Goal: Task Accomplishment & Management: Complete application form

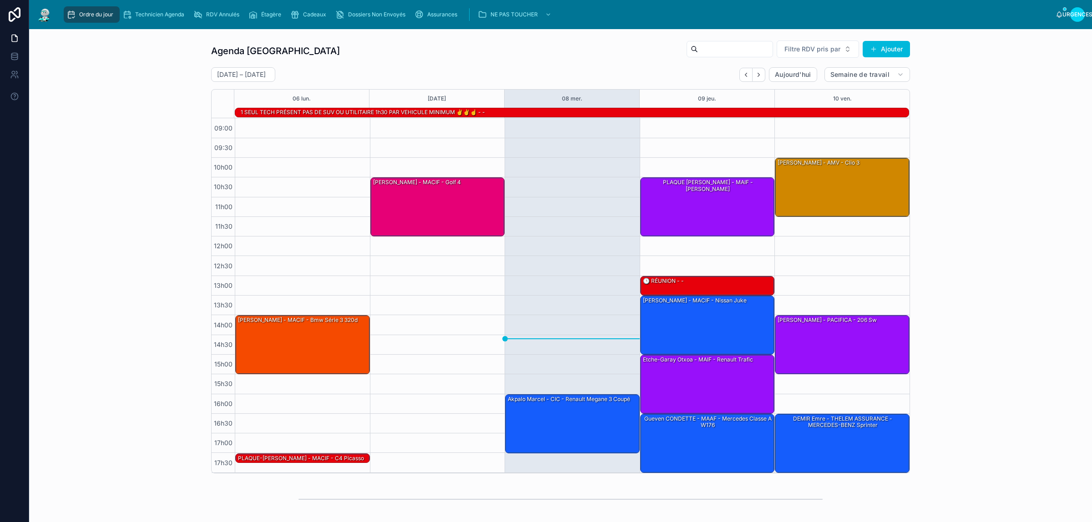
click at [758, 74] on icon "Suivant" at bounding box center [759, 75] width 2 height 4
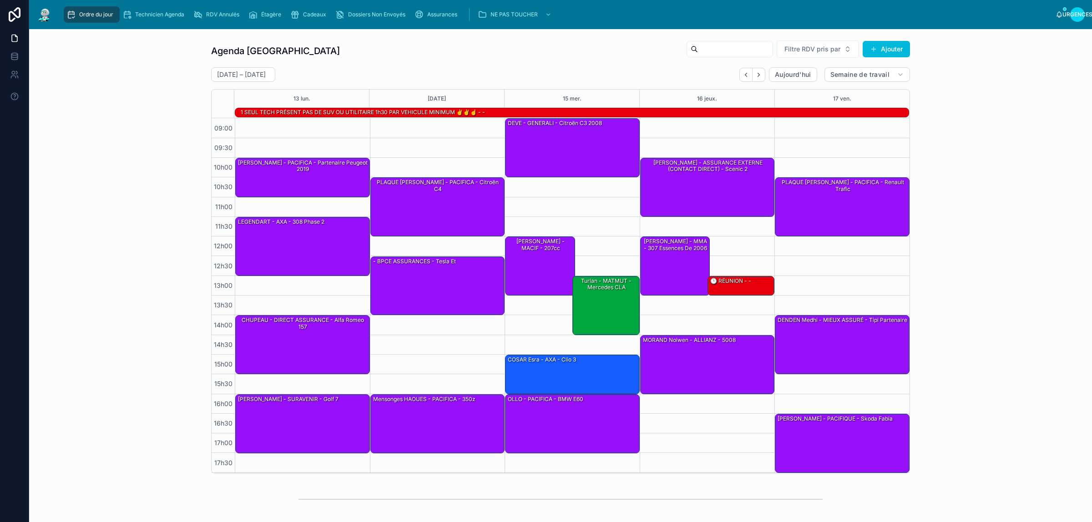
click at [743, 77] on icon "Dos" at bounding box center [746, 74] width 7 height 7
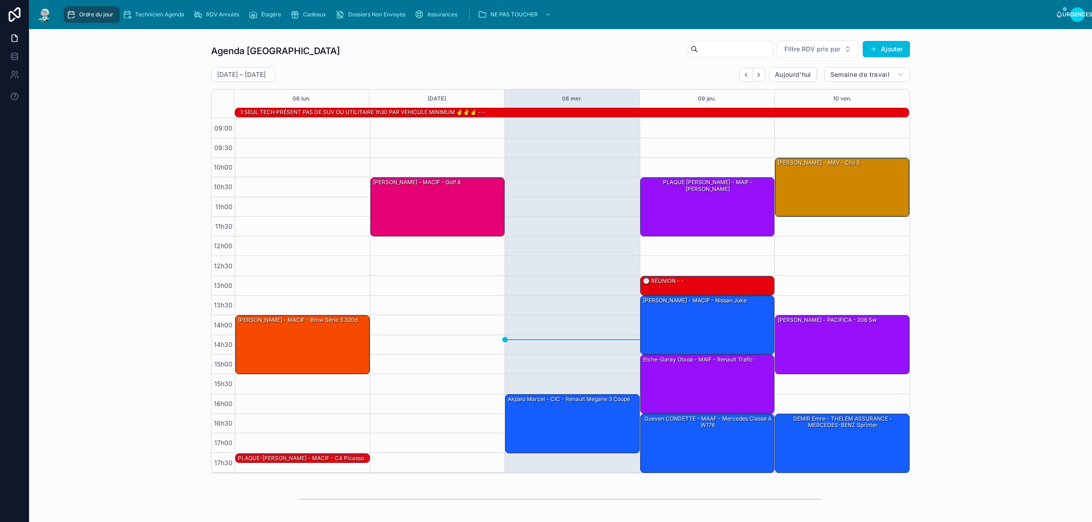
click at [511, 45] on div "Agenda Rennes Filtre RDV pris par Ajouter" at bounding box center [560, 51] width 699 height 22
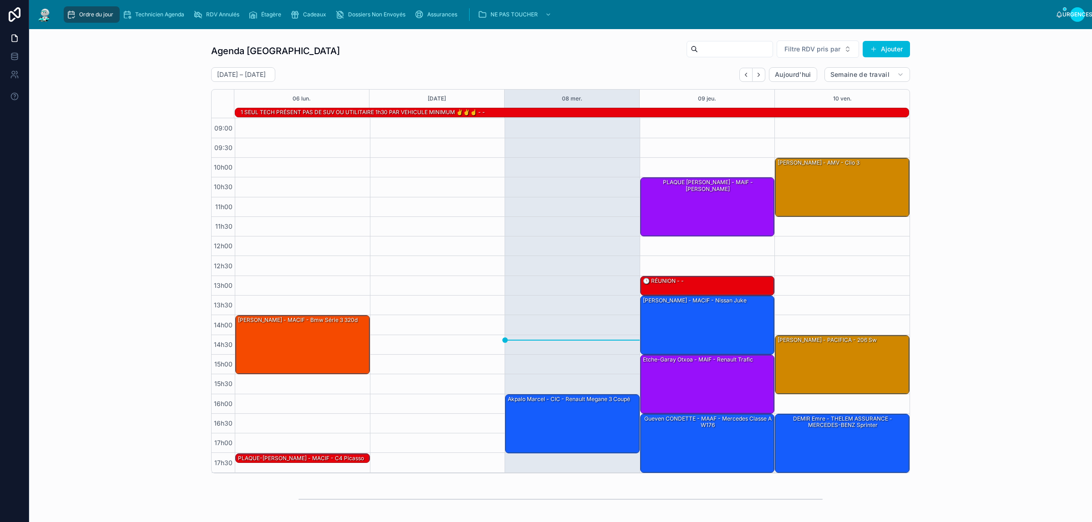
click at [399, 69] on div "6 – 10 octobre Aujourd'hui Semaine de travail" at bounding box center [560, 74] width 699 height 15
click at [303, 16] on font "Cadeaux" at bounding box center [314, 14] width 23 height 7
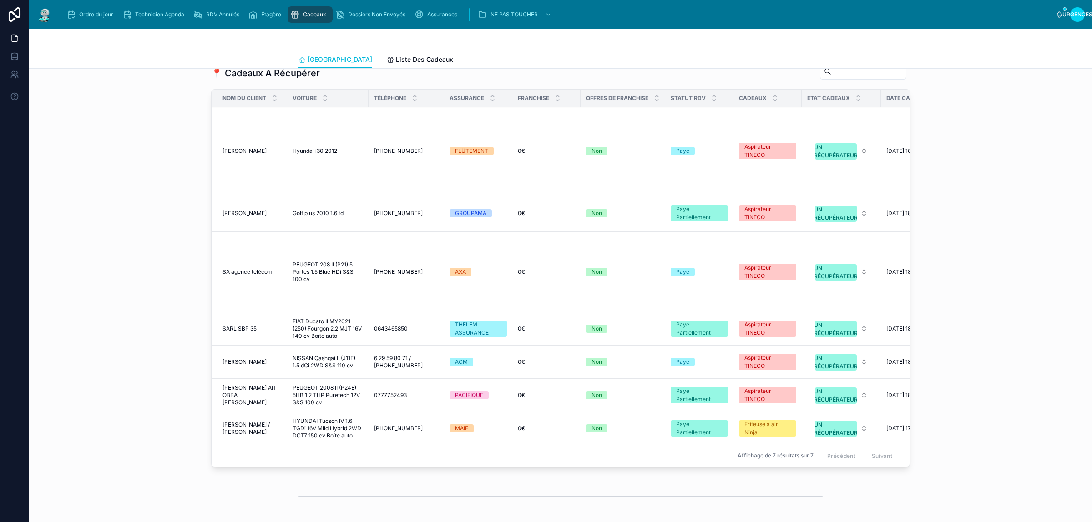
scroll to position [1165, 0]
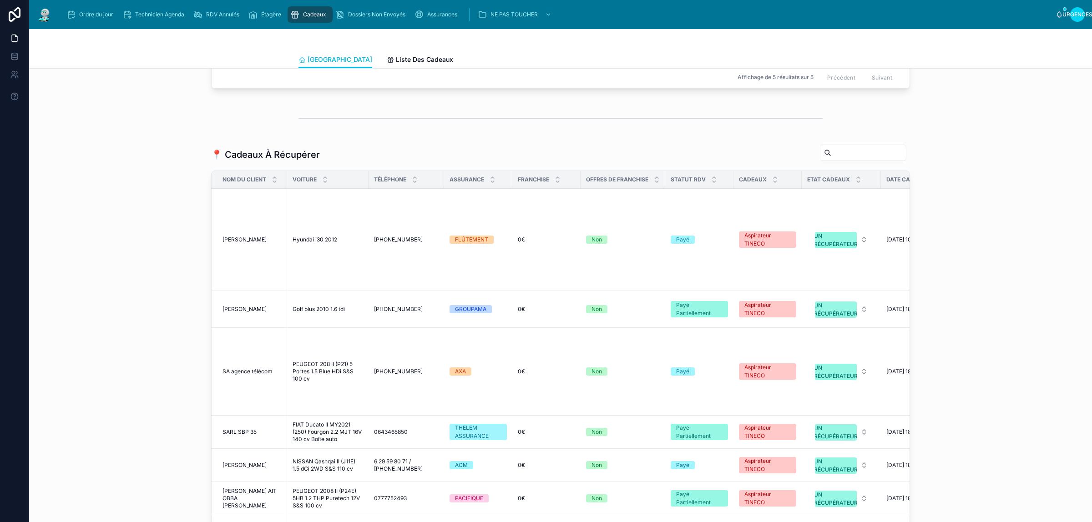
drag, startPoint x: 87, startPoint y: 10, endPoint x: 161, endPoint y: 1, distance: 73.8
click at [87, 10] on div "Ordre du jour" at bounding box center [91, 14] width 51 height 15
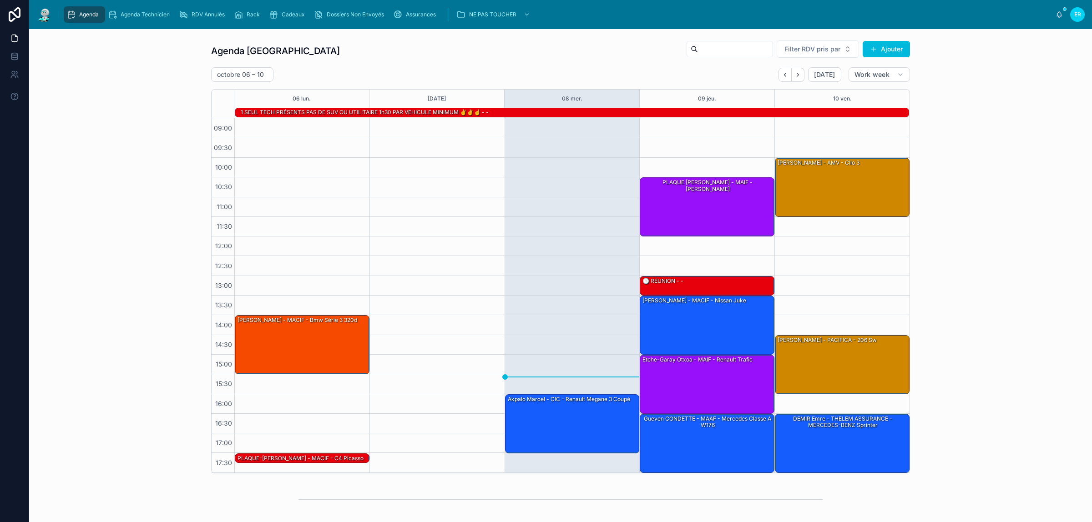
click at [290, 17] on span "Cadeaux" at bounding box center [293, 14] width 23 height 7
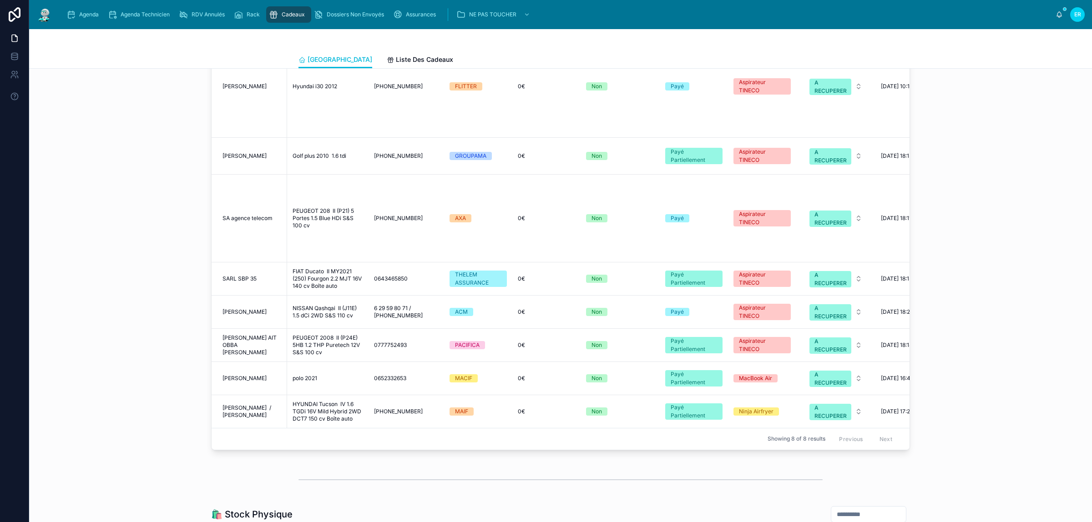
scroll to position [1251, 0]
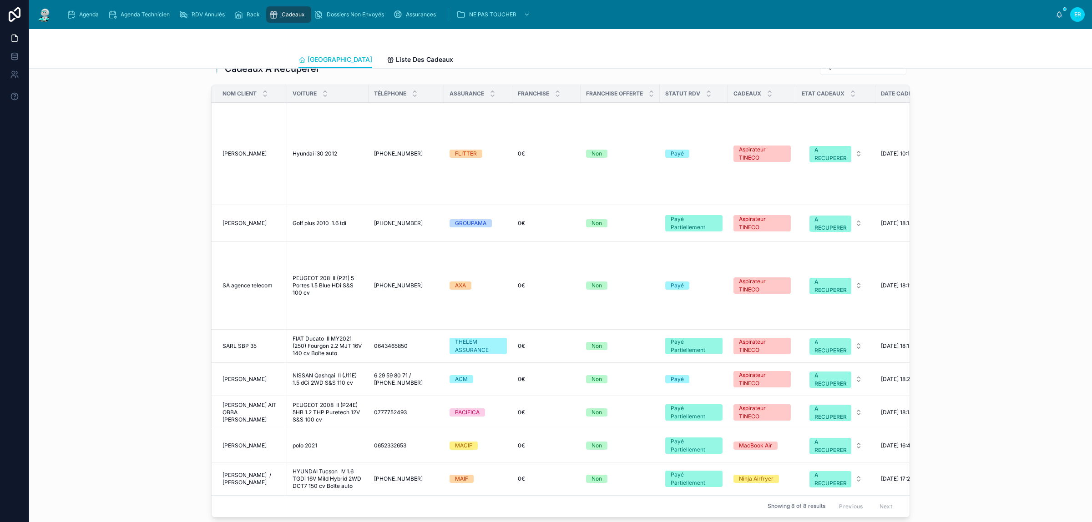
click at [326, 446] on td "polo 2021 polo 2021" at bounding box center [327, 445] width 81 height 33
click at [328, 442] on div "polo 2021 polo 2021" at bounding box center [328, 445] width 71 height 7
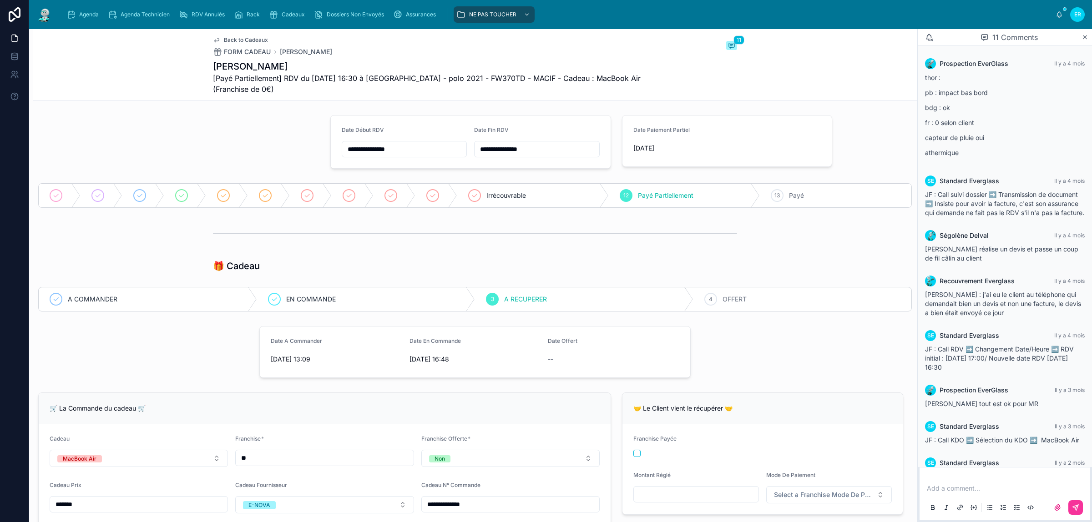
scroll to position [153, 0]
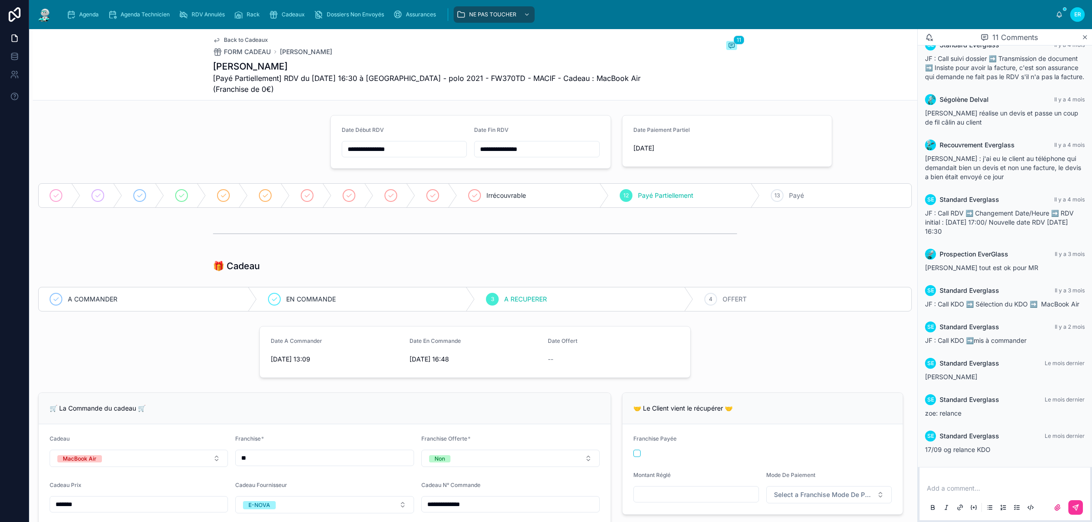
click at [761, 306] on div "4 OFFERT" at bounding box center [802, 300] width 218 height 24
click at [975, 485] on p at bounding box center [1007, 488] width 160 height 9
click at [1076, 510] on icon at bounding box center [1075, 507] width 7 height 7
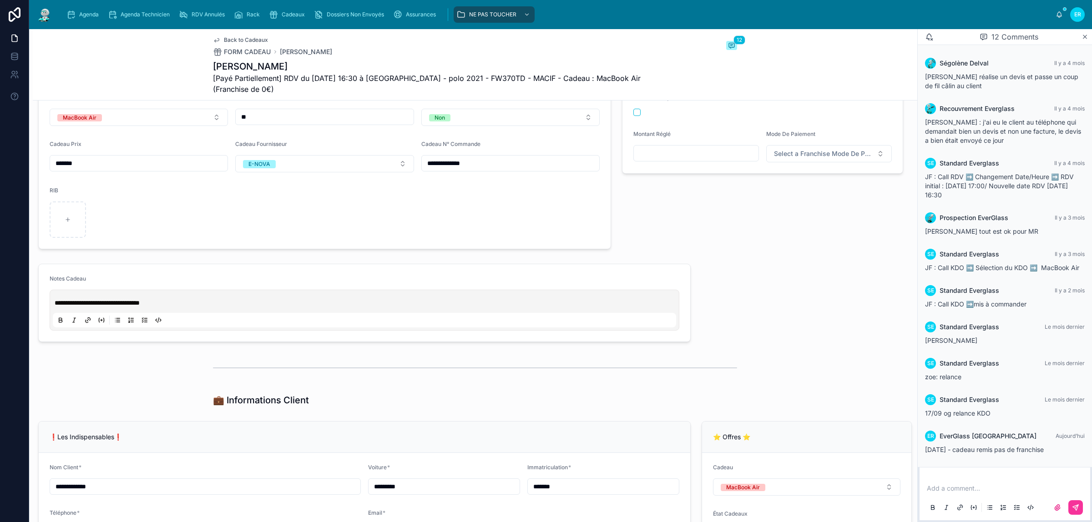
scroll to position [0, 0]
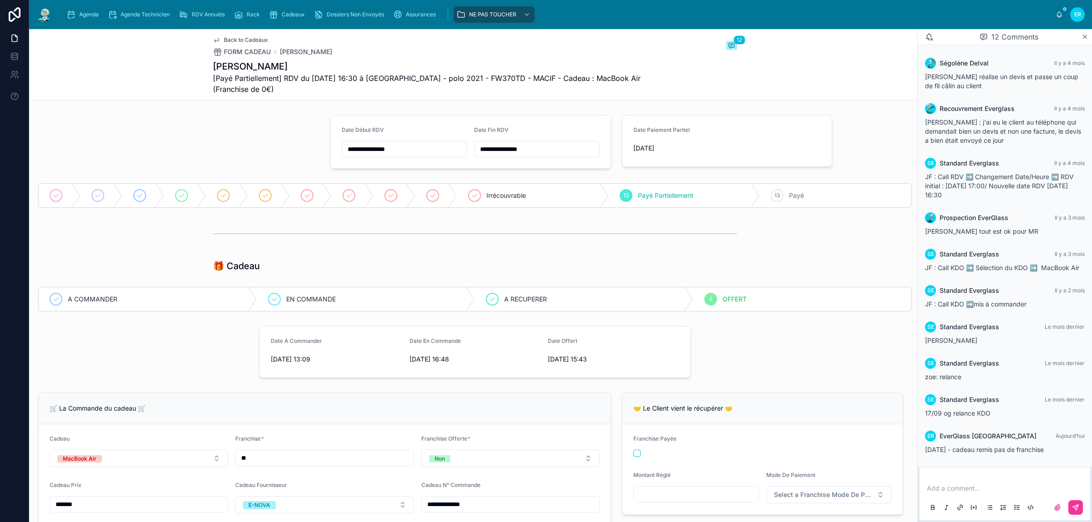
click at [91, 13] on span "Agenda" at bounding box center [89, 14] width 20 height 7
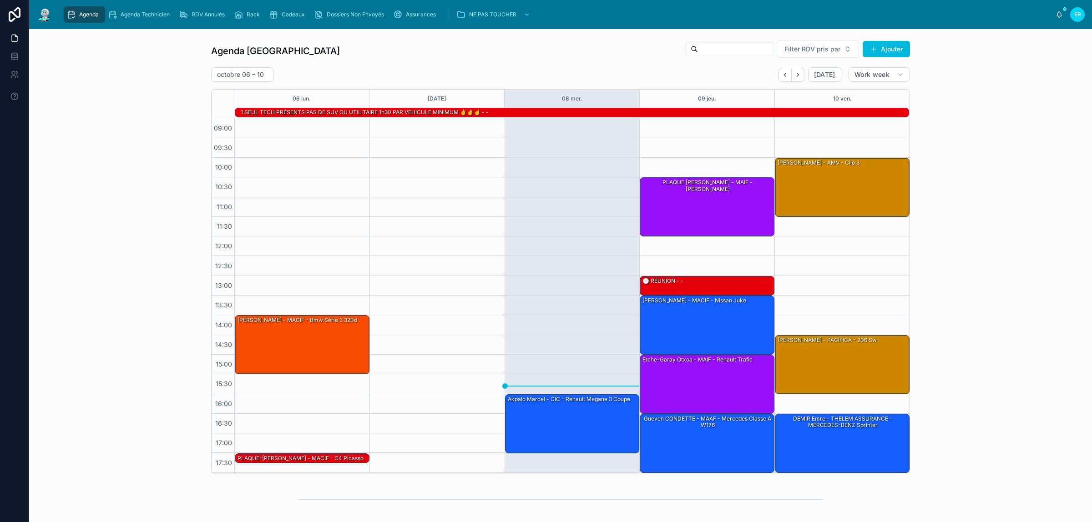
click at [124, 66] on div "Agenda Rennes Filter RDV pris par Ajouter octobre 06 – 10 Today Work week 06 lu…" at bounding box center [560, 256] width 1048 height 441
click at [424, 10] on div "Assurances" at bounding box center [416, 14] width 46 height 15
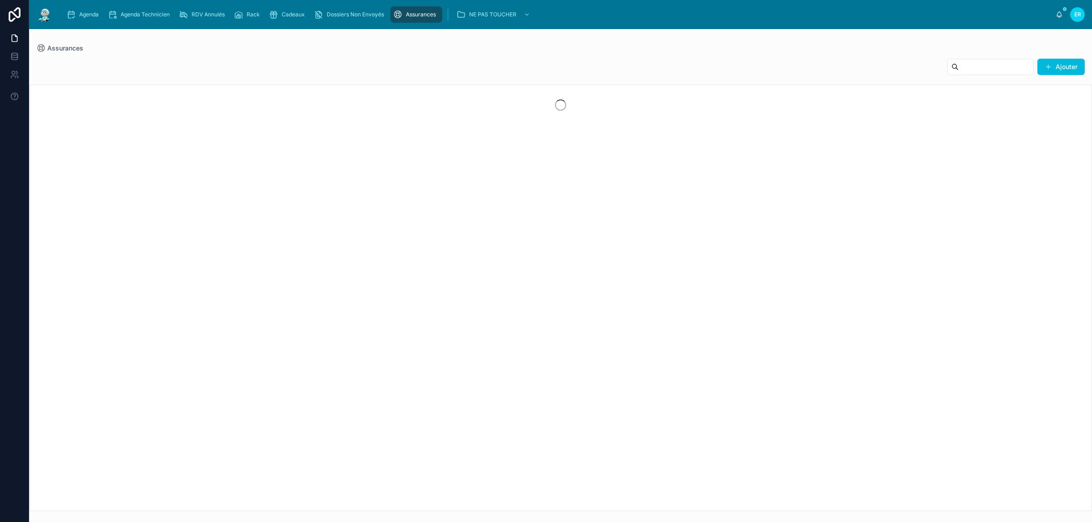
click at [959, 69] on input "text" at bounding box center [996, 67] width 75 height 13
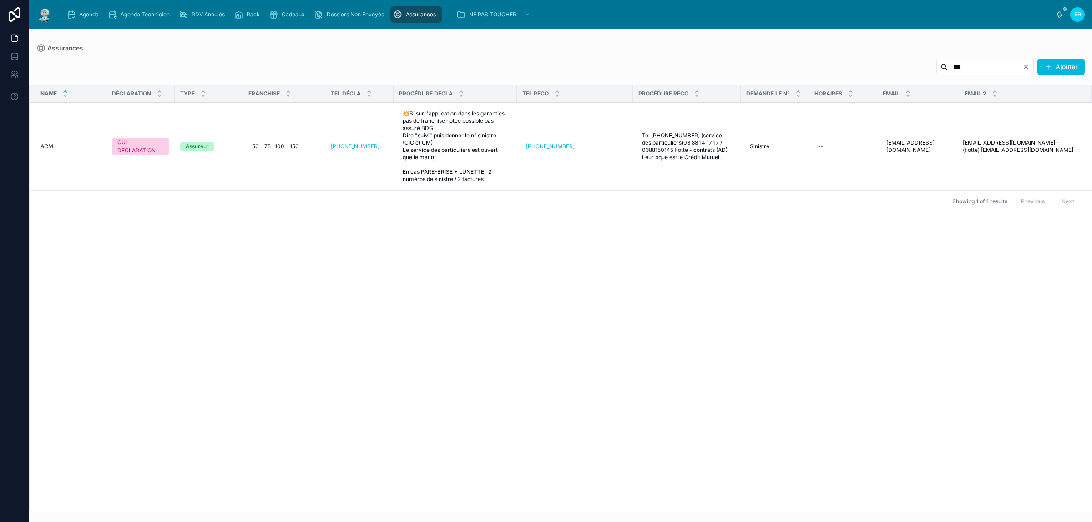
click at [959, 66] on input "***" at bounding box center [985, 67] width 75 height 13
click at [833, 46] on div "Assurances" at bounding box center [560, 48] width 1048 height 9
click at [963, 71] on input "***" at bounding box center [985, 67] width 75 height 13
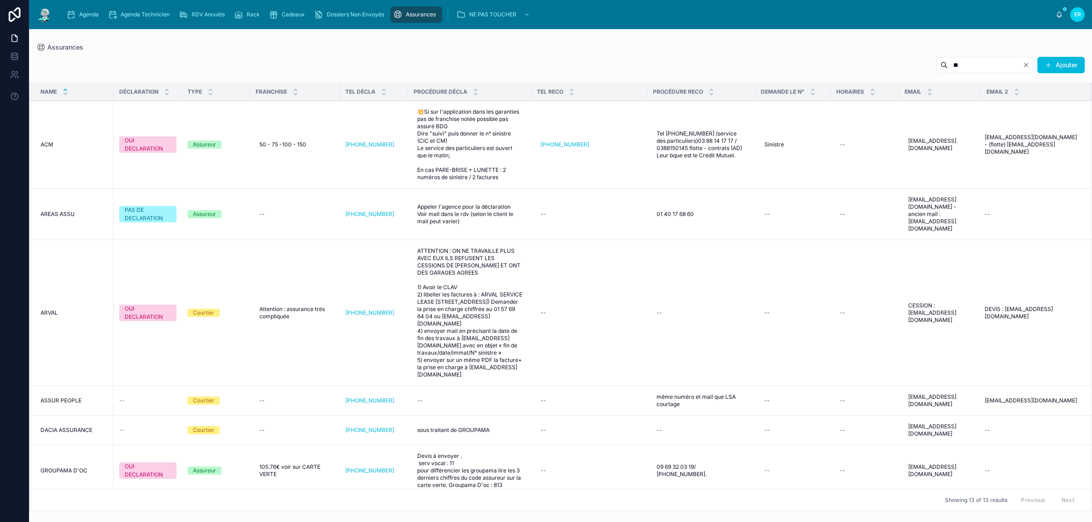
type input "*"
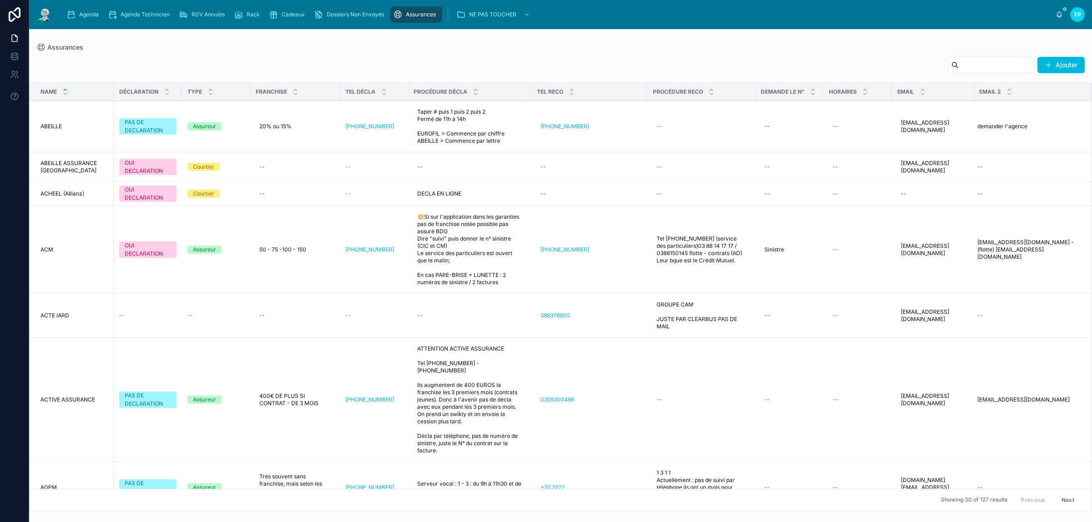
click at [245, 58] on div "Ajouter" at bounding box center [560, 66] width 1048 height 21
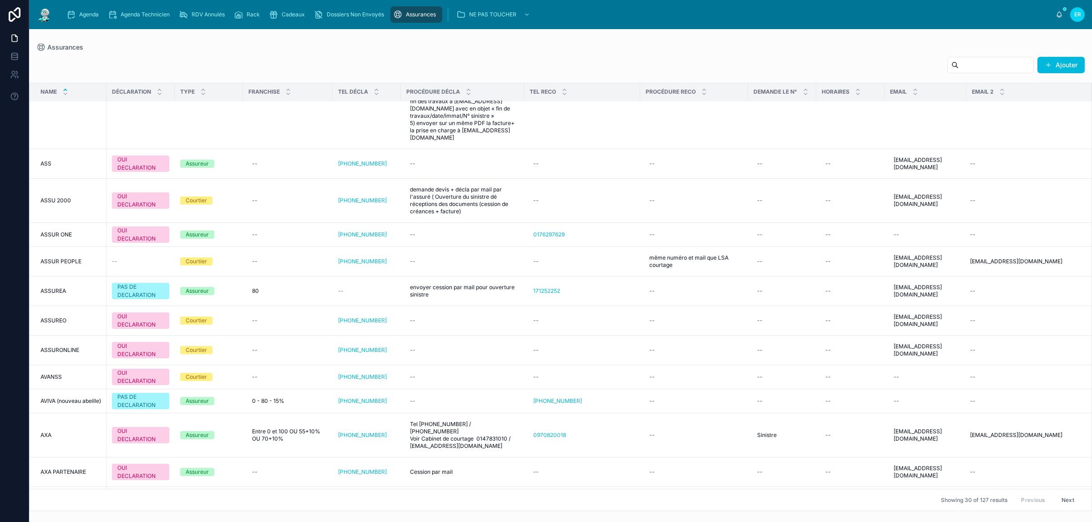
scroll to position [851, 0]
click at [959, 60] on input "text" at bounding box center [996, 65] width 75 height 13
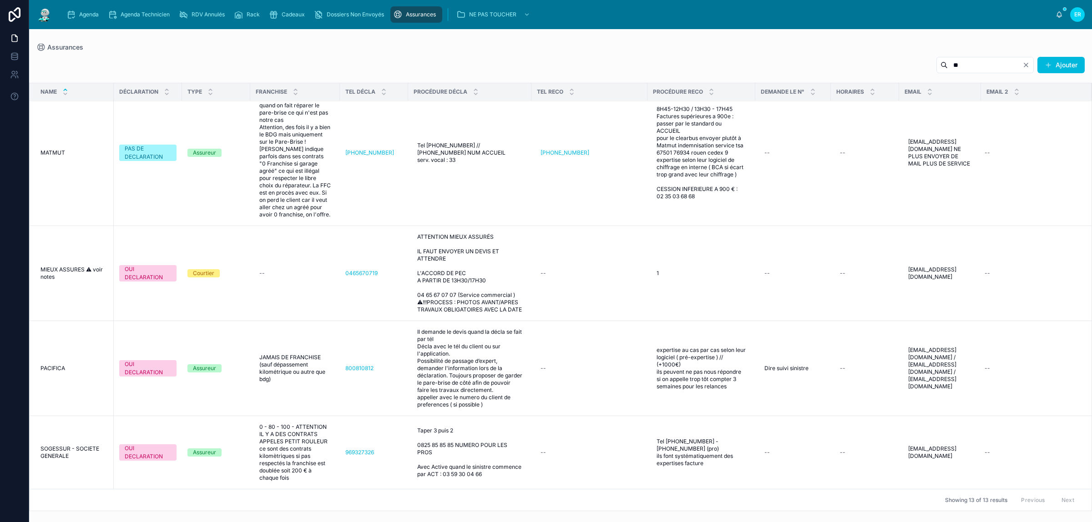
scroll to position [716, 0]
click at [537, 57] on div "** Ajouter" at bounding box center [560, 66] width 1048 height 21
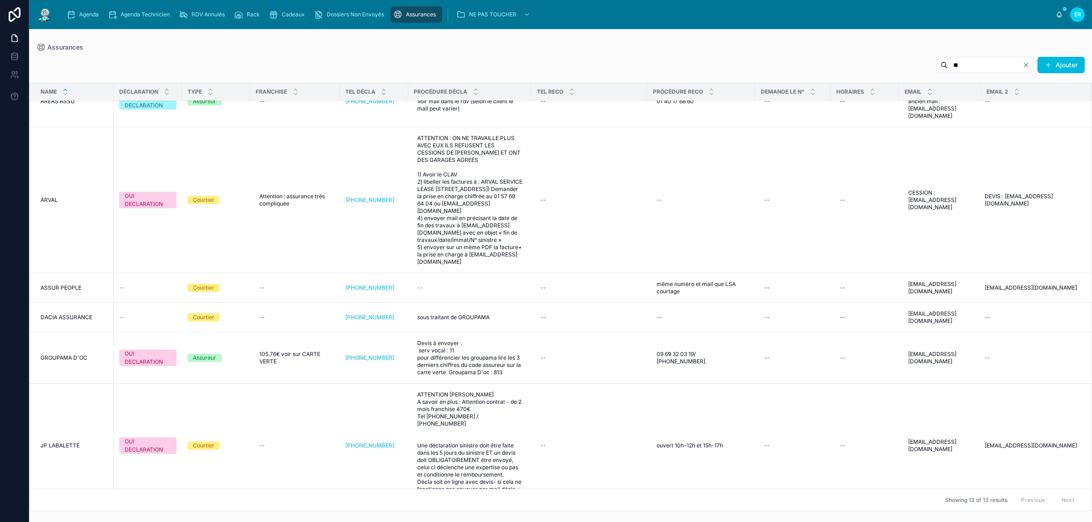
scroll to position [0, 0]
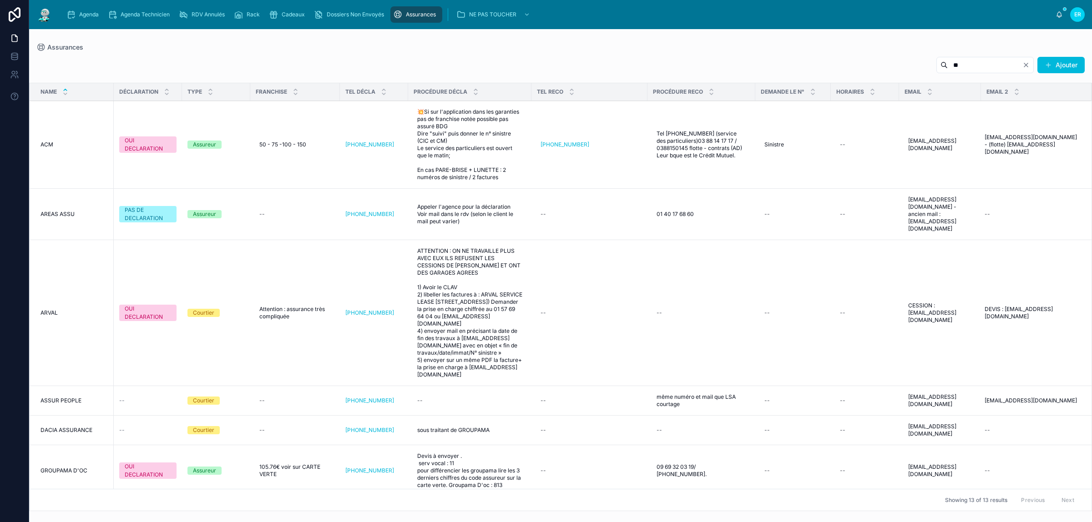
click at [969, 63] on input "**" at bounding box center [985, 65] width 75 height 13
type input "***"
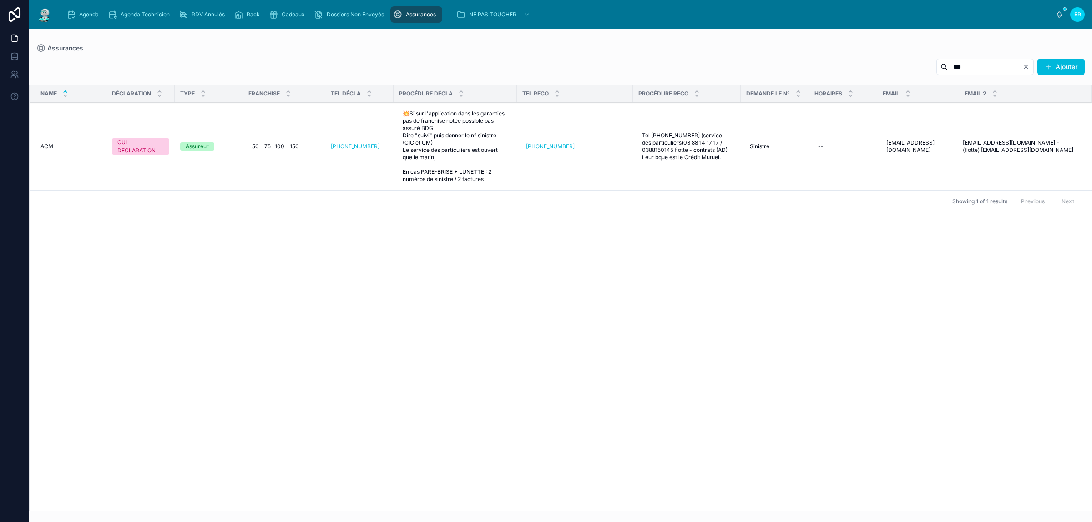
click at [1027, 64] on icon "Clear" at bounding box center [1025, 66] width 7 height 7
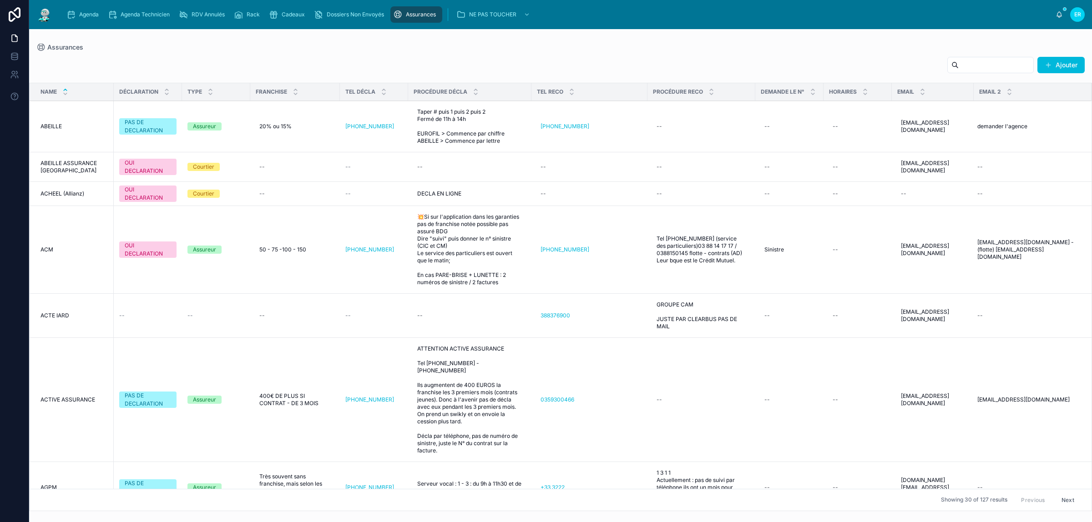
click at [94, 12] on span "Agenda" at bounding box center [89, 14] width 20 height 7
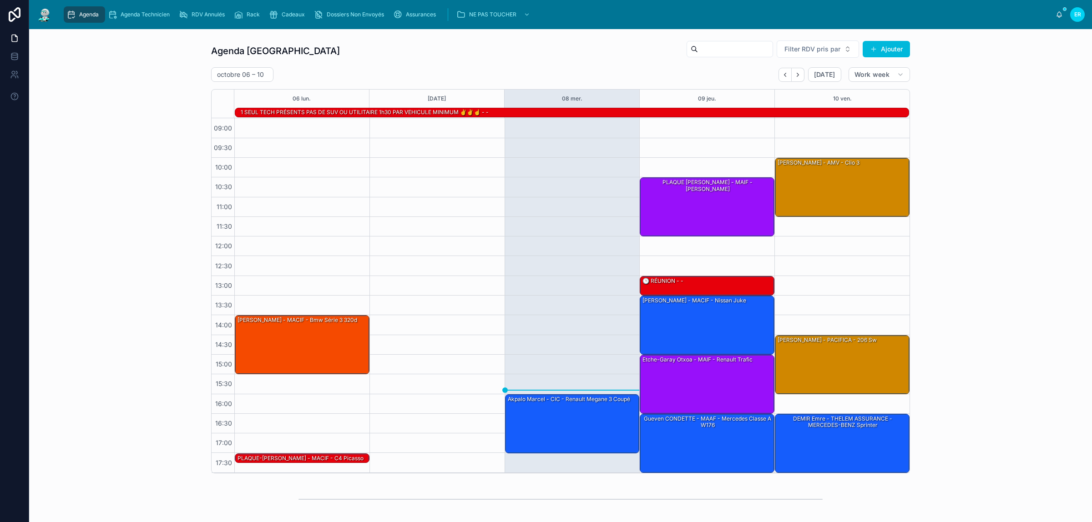
click at [165, 60] on div "Agenda Rennes Filter RDV pris par Ajouter octobre 06 – 10 Today Work week 06 lu…" at bounding box center [560, 256] width 1048 height 441
click at [117, 67] on div "Agenda Rennes Filter RDV pris par Ajouter octobre 06 – 10 Today Work week 06 lu…" at bounding box center [560, 256] width 1048 height 441
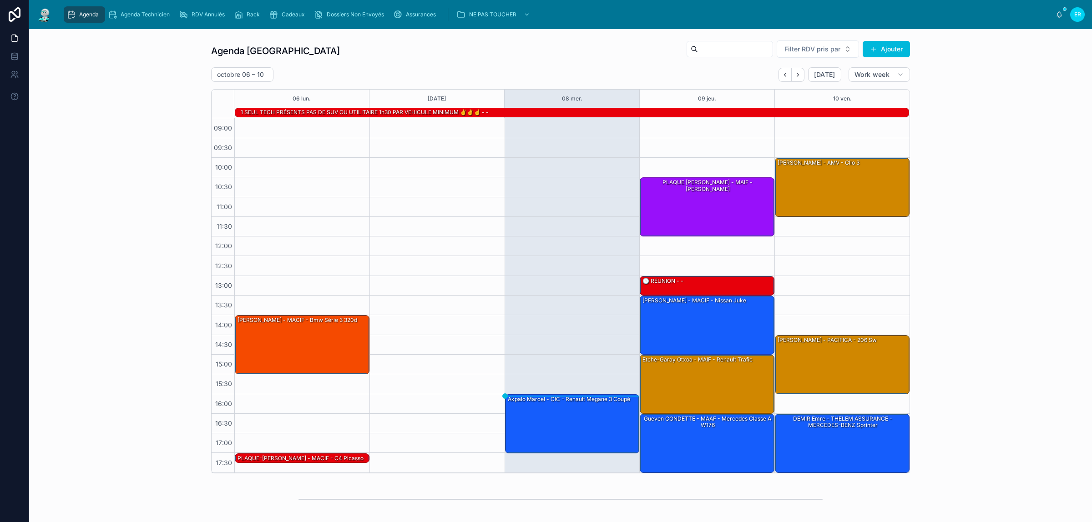
click at [151, 354] on div "Agenda Rennes Filter RDV pris par Ajouter octobre 06 – 10 Today Work week 06 lu…" at bounding box center [560, 256] width 1048 height 441
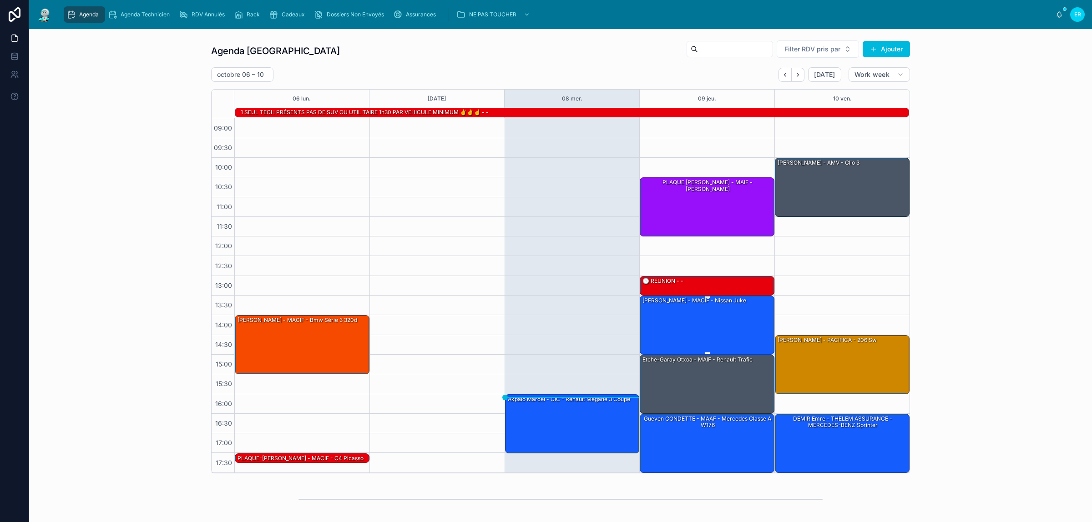
click at [653, 334] on div "[PERSON_NAME] - MACIF - Nissan juke" at bounding box center [708, 324] width 132 height 57
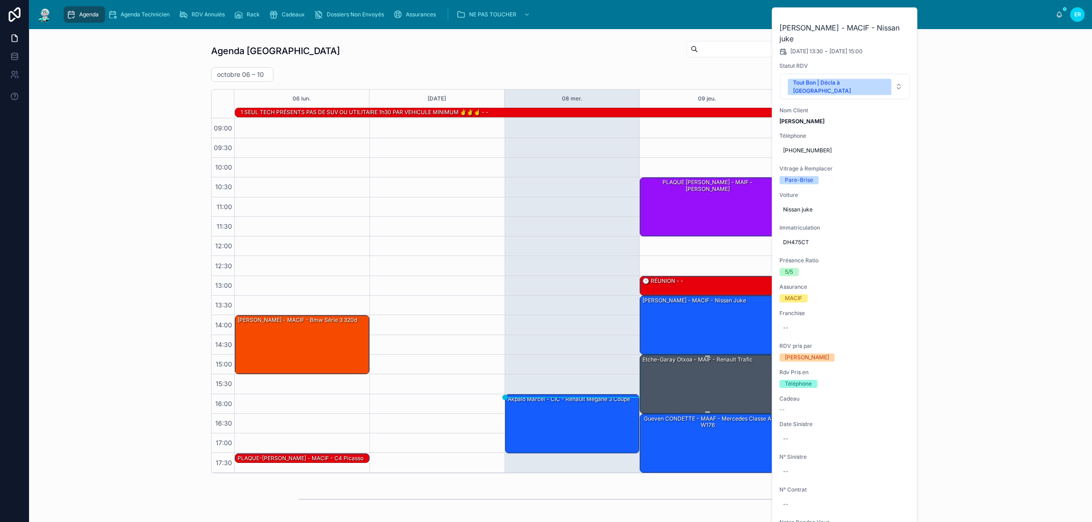
click at [660, 382] on div "Etche-garay Otxoa - MAIF - Renault trafic" at bounding box center [708, 383] width 132 height 57
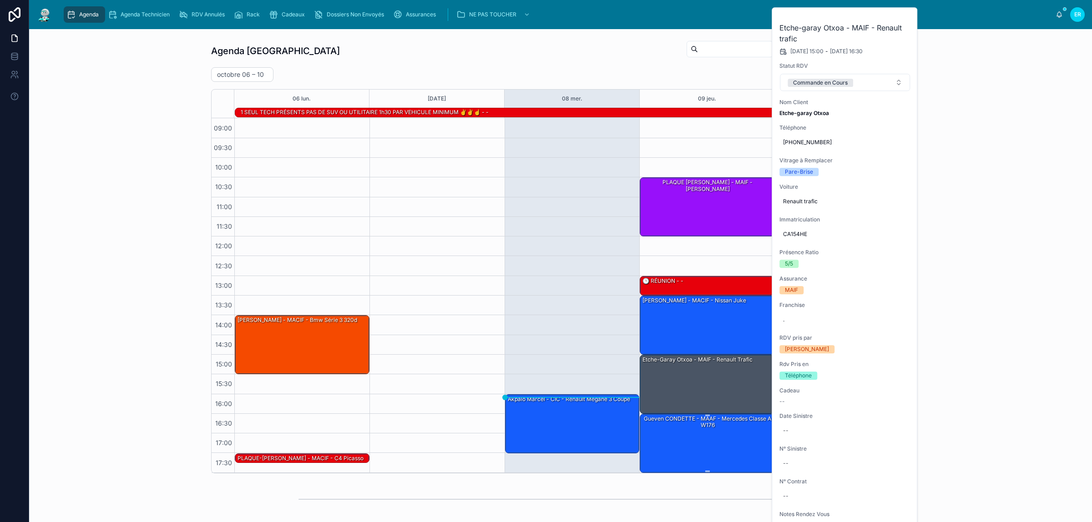
click at [672, 427] on div "Gueven CONDETTE - MAAF - Mercedes classe a w176" at bounding box center [708, 422] width 132 height 15
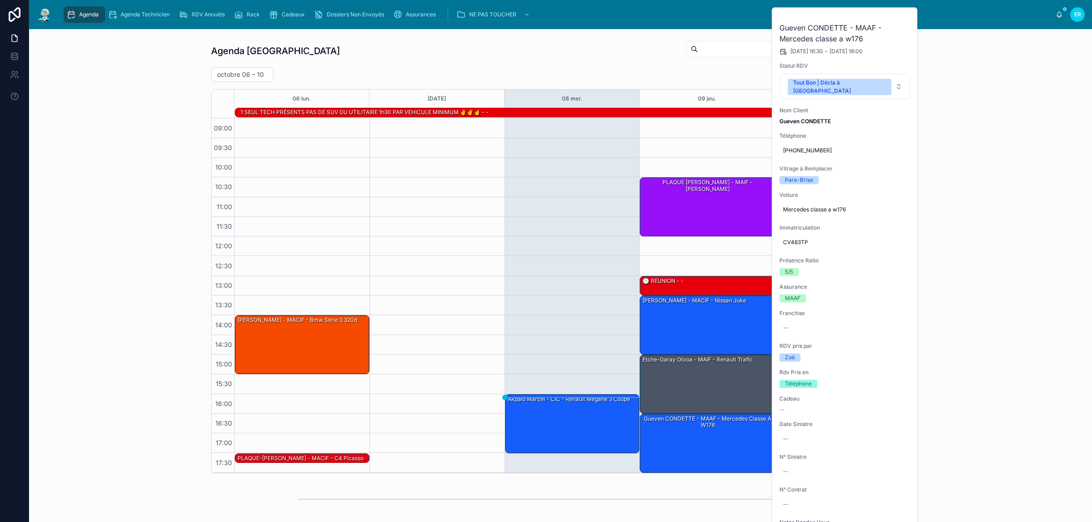
click at [560, 303] on div "16:00 – 17:30 Akpalo Marcel - CIC - Renault Megane 3 coupé" at bounding box center [572, 295] width 135 height 354
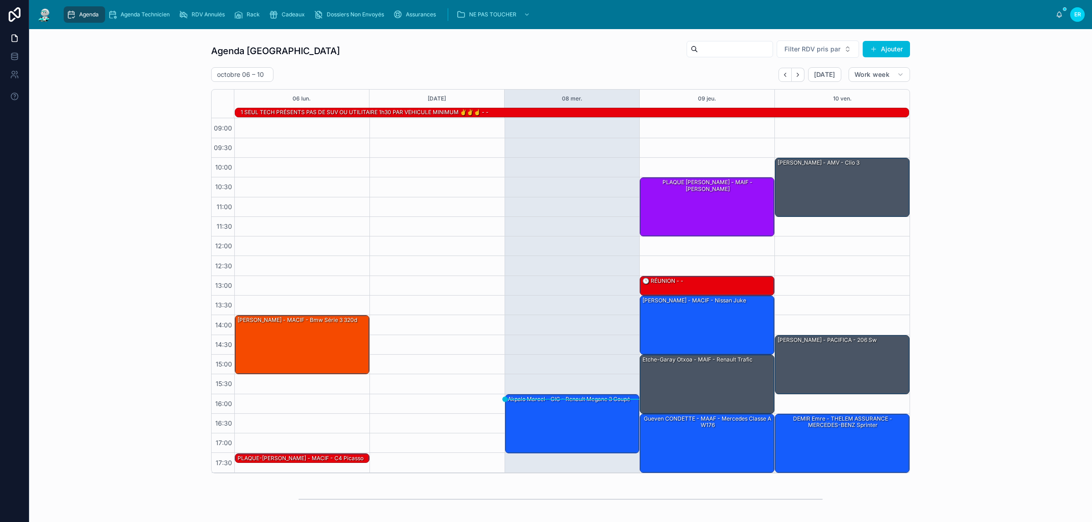
click at [169, 114] on div "Agenda Rennes Filter RDV pris par Ajouter octobre 06 – 10 Today Work week 06 lu…" at bounding box center [560, 256] width 1048 height 441
click at [94, 90] on div "Agenda Rennes Filter RDV pris par Ajouter octobre 06 – 10 Today Work week 06 lu…" at bounding box center [560, 256] width 1048 height 441
click at [548, 428] on div "Akpalo Marcel - CIC - Renault Megane 3 coupé" at bounding box center [573, 423] width 132 height 57
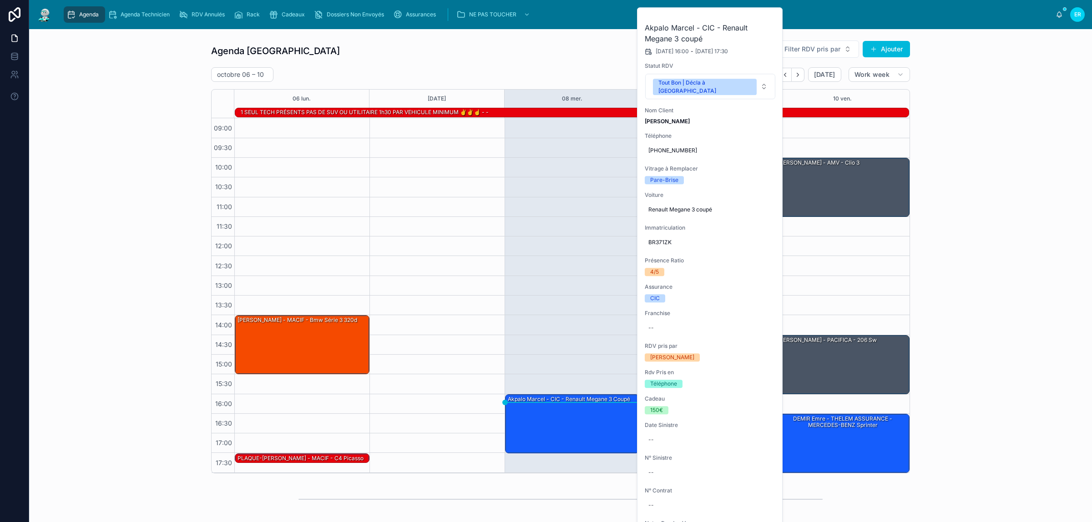
click at [0, 0] on button at bounding box center [0, 0] width 0 height 0
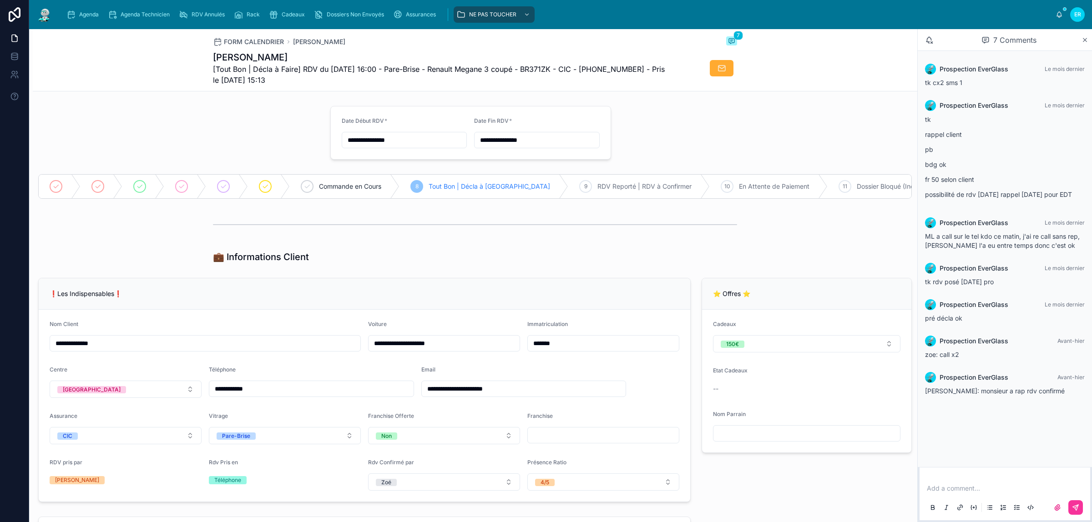
click at [55, 140] on div at bounding box center [179, 132] width 292 height 61
click at [690, 263] on div "💼 Informations Client" at bounding box center [475, 257] width 524 height 13
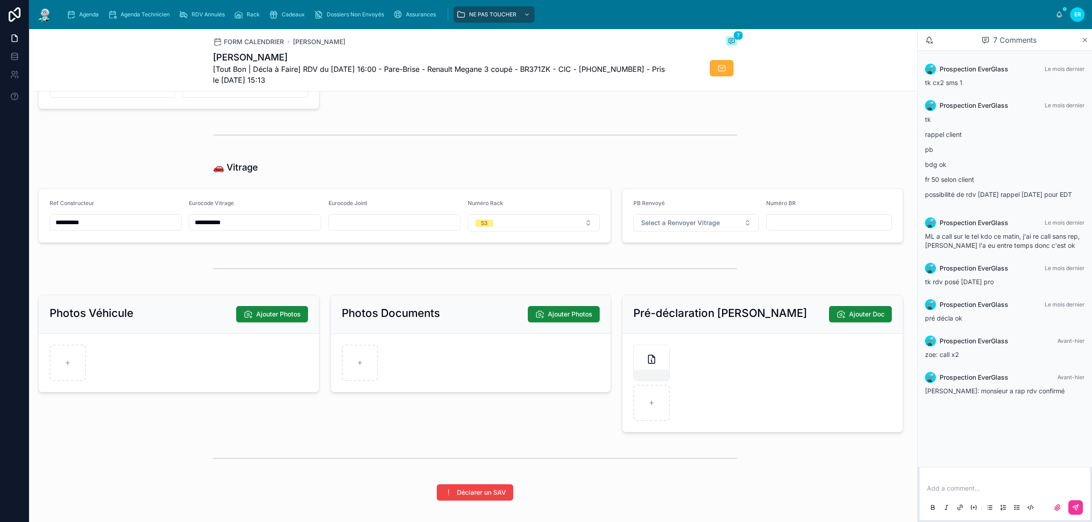
scroll to position [1109, 0]
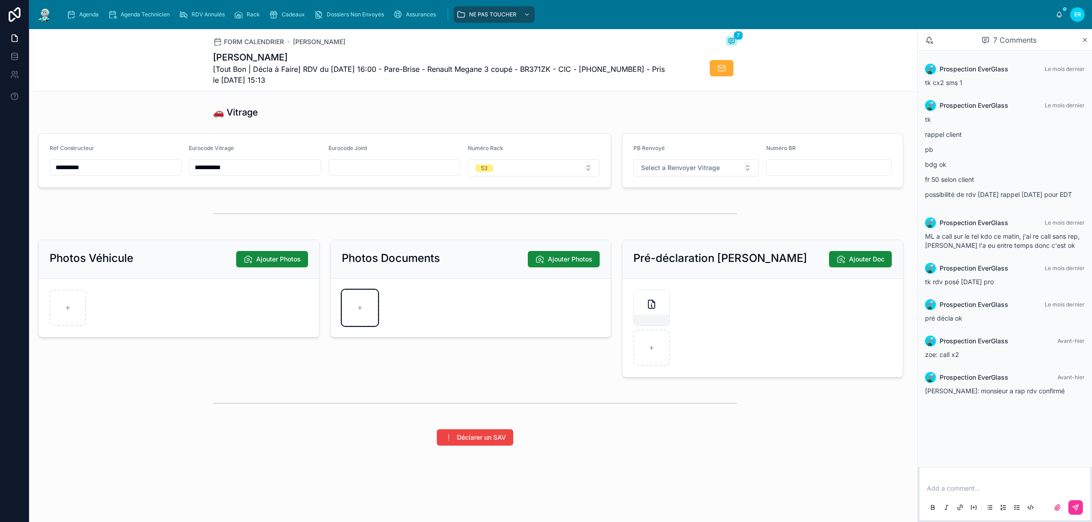
click at [360, 313] on div at bounding box center [360, 308] width 36 height 36
click at [610, 153] on div "**********" at bounding box center [325, 161] width 584 height 62
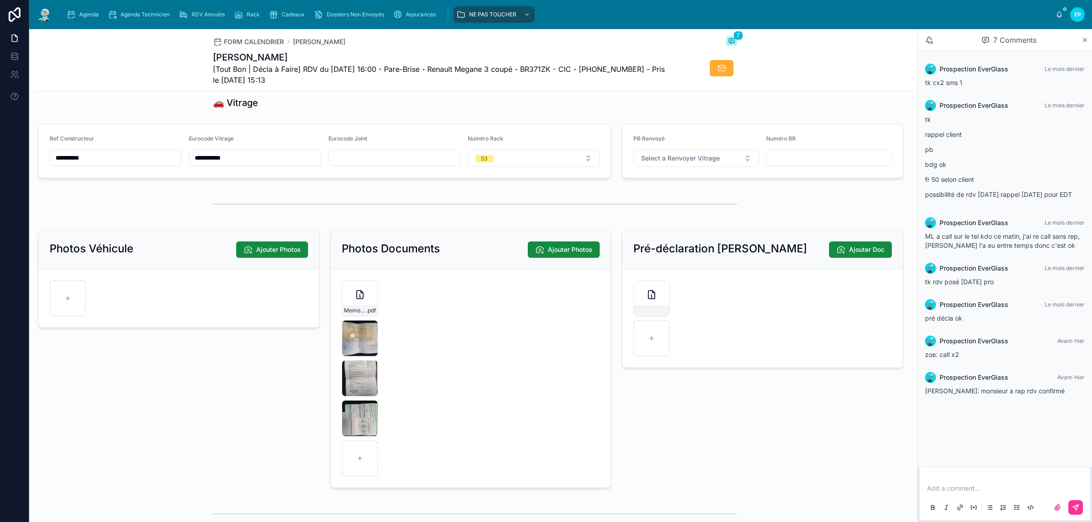
click at [570, 216] on div at bounding box center [475, 204] width 524 height 23
click at [358, 313] on div "Memo-Vehicule-Assure-(7) .pdf" at bounding box center [360, 298] width 36 height 36
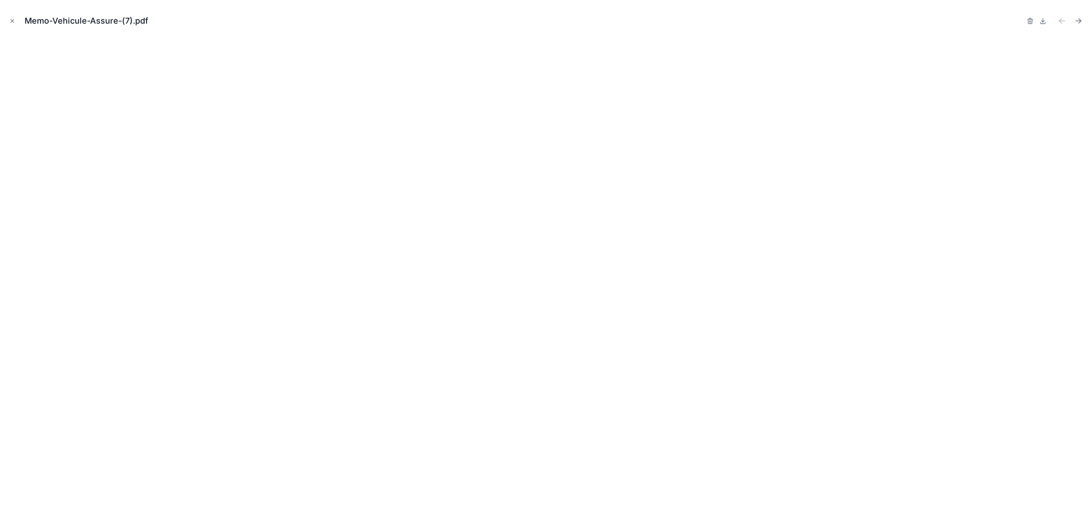
click at [12, 21] on icon "Close modal" at bounding box center [12, 21] width 3 height 3
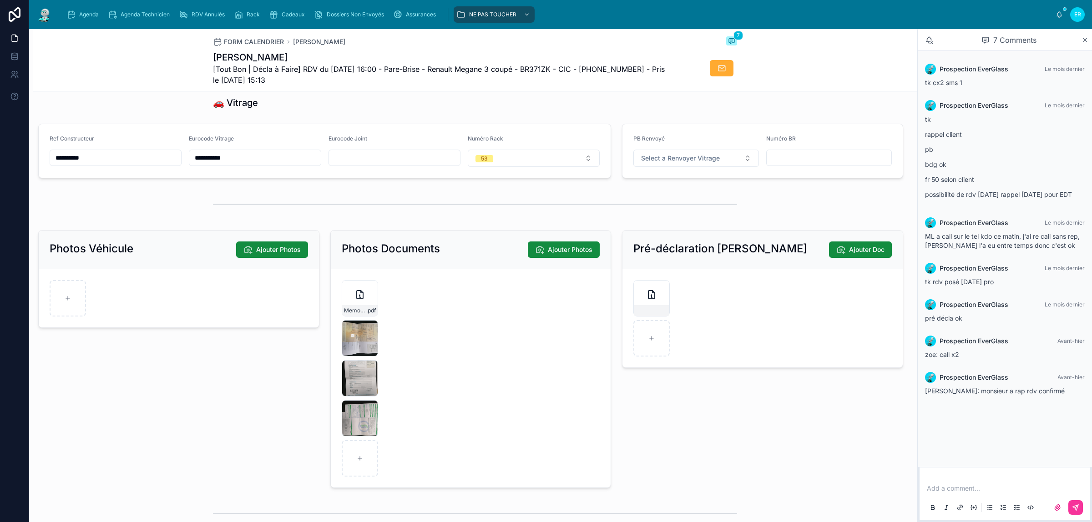
type input "**********"
type input "******"
type input "**********"
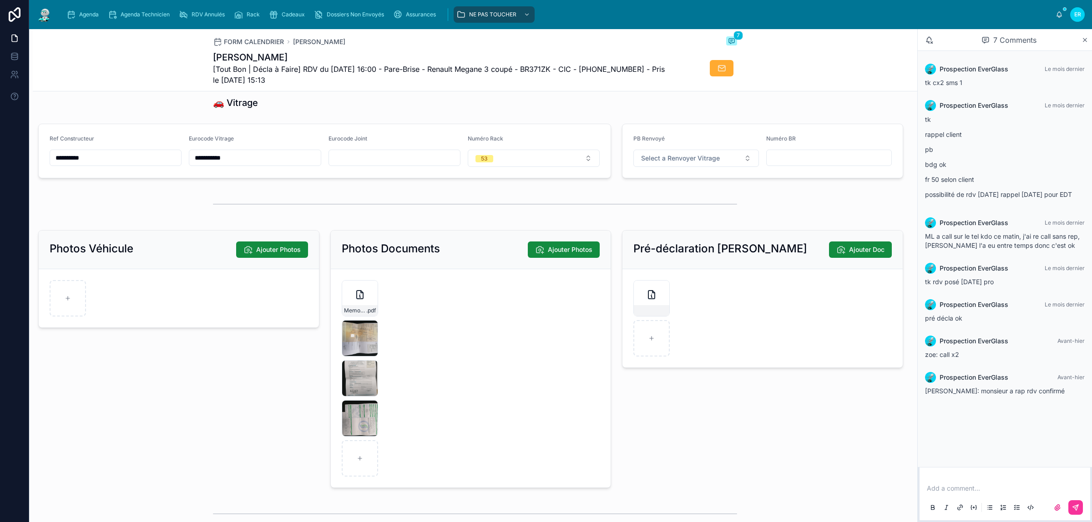
type input "**********"
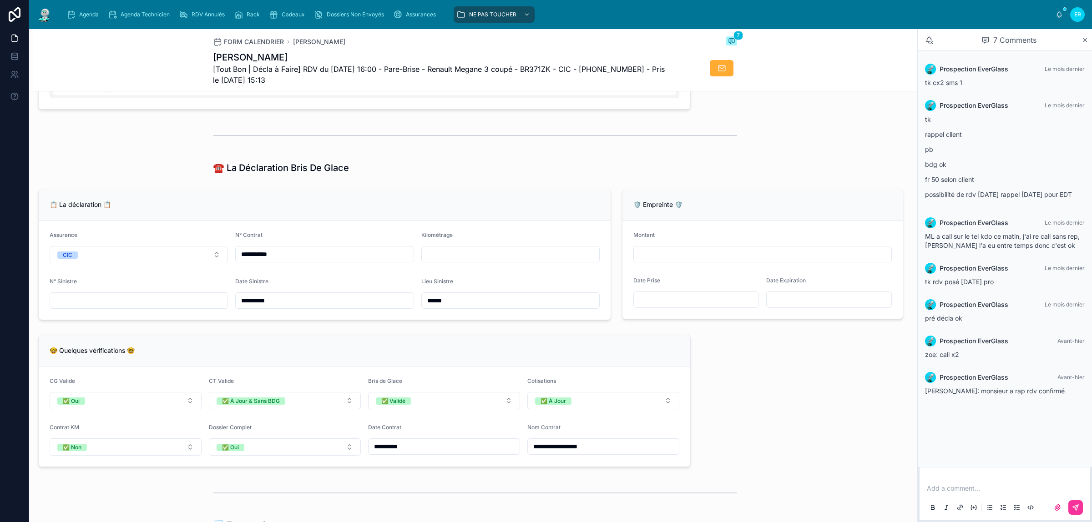
scroll to position [569, 0]
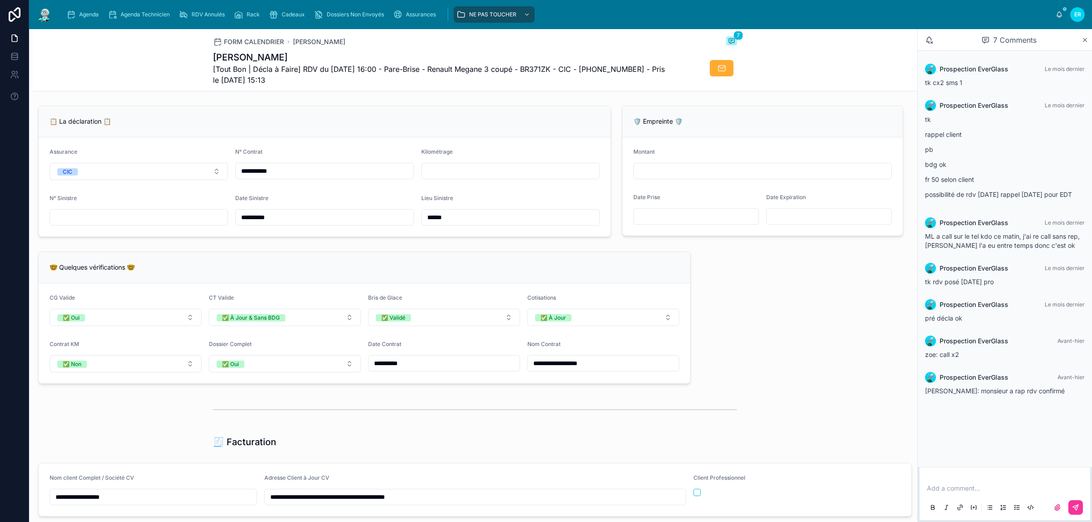
click at [733, 294] on div "**********" at bounding box center [475, 325] width 884 height 1582
click at [293, 15] on span "Cadeaux" at bounding box center [293, 14] width 23 height 7
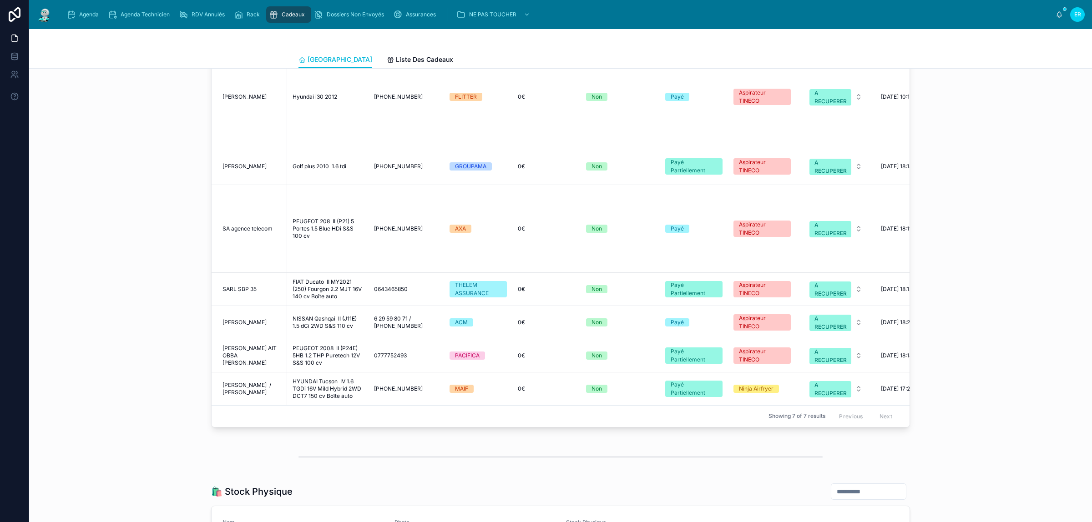
scroll to position [1251, 0]
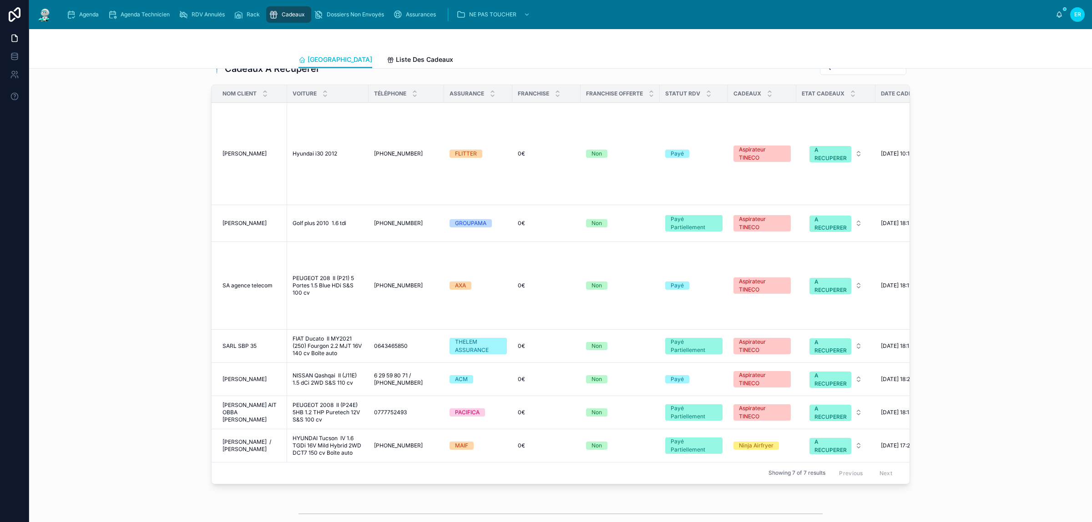
click at [303, 435] on span "HYUNDAI Tucson IV 1.6 TGDi 16V Mild Hybrid 2WD DCT7 150 cv Boîte auto" at bounding box center [328, 446] width 71 height 22
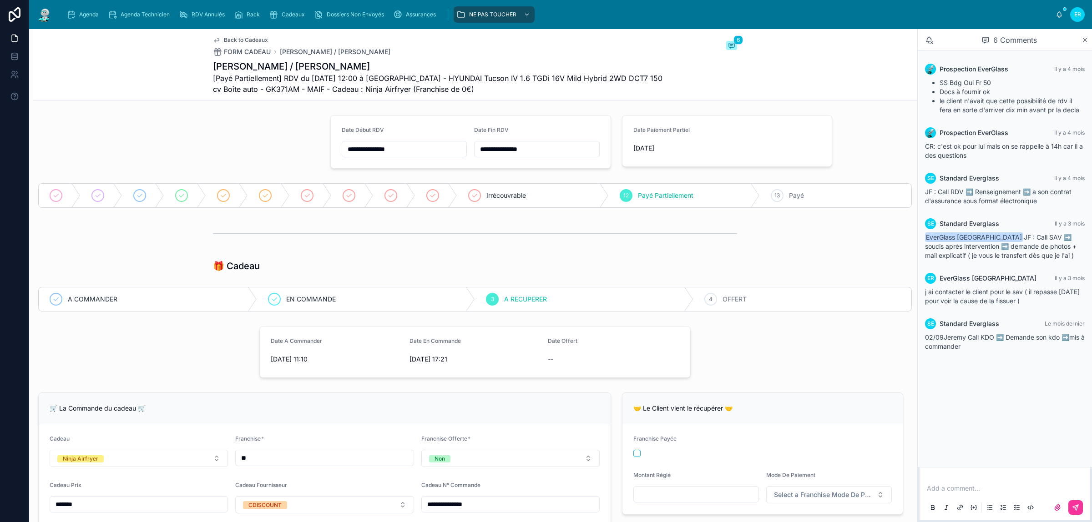
click at [736, 302] on span "OFFERT" at bounding box center [735, 299] width 24 height 9
click at [981, 488] on p at bounding box center [1007, 488] width 160 height 9
click at [964, 490] on span "**********" at bounding box center [973, 488] width 92 height 6
click at [1075, 508] on icon at bounding box center [1076, 506] width 3 height 3
click at [94, 16] on span "Agenda" at bounding box center [89, 14] width 20 height 7
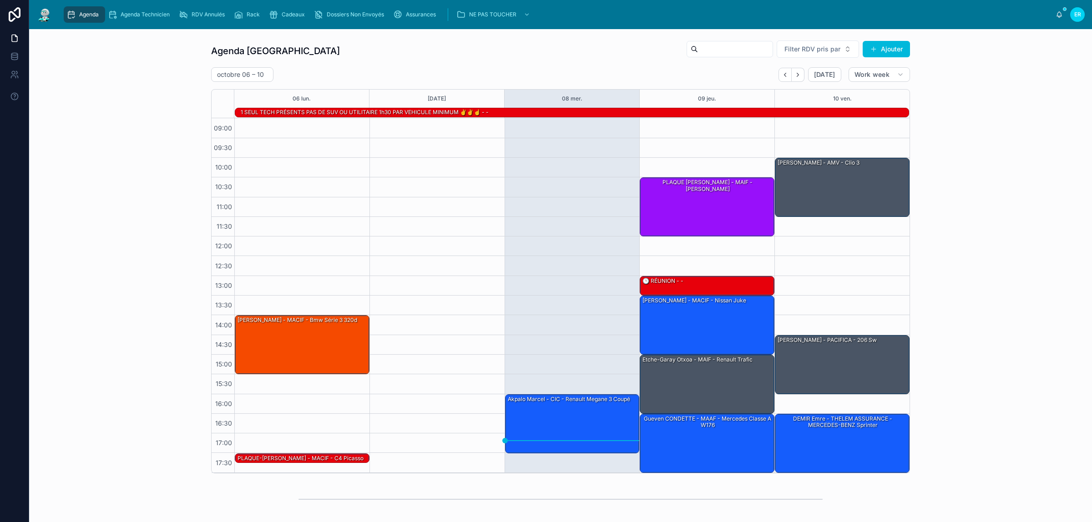
click at [282, 12] on span "Cadeaux" at bounding box center [293, 14] width 23 height 7
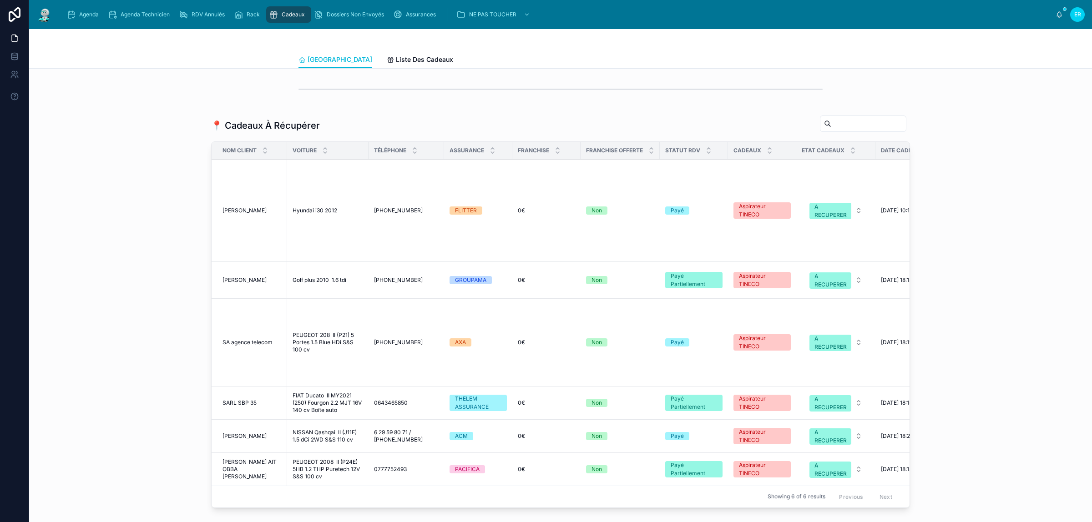
scroll to position [1251, 0]
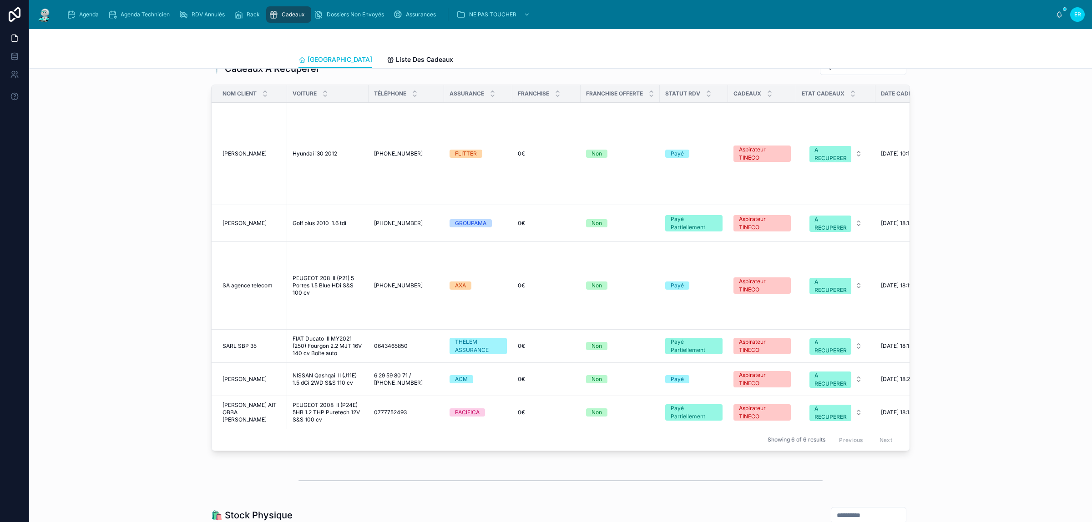
click at [81, 14] on span "Agenda" at bounding box center [89, 14] width 20 height 7
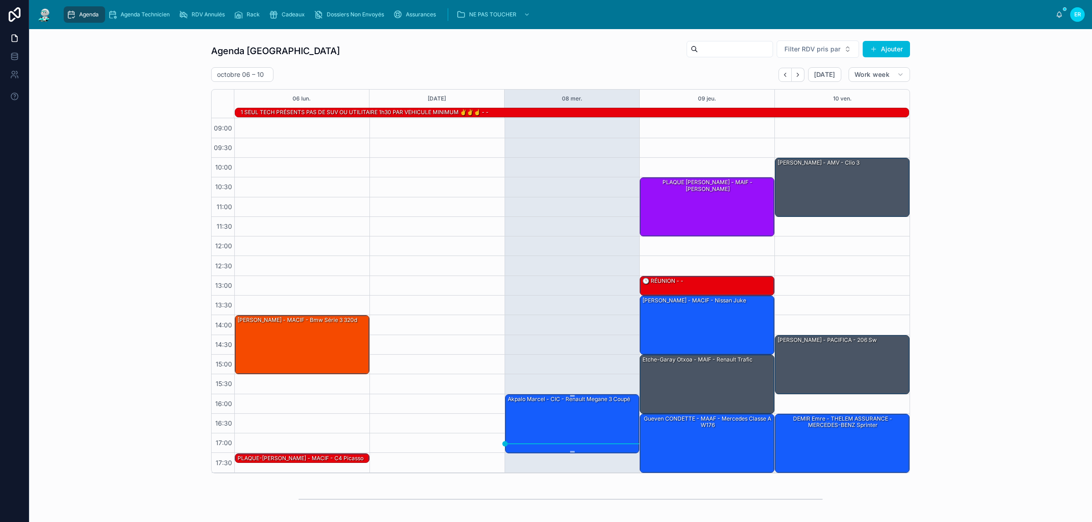
click at [533, 419] on div "Akpalo Marcel - CIC - Renault Megane 3 coupé" at bounding box center [573, 423] width 132 height 57
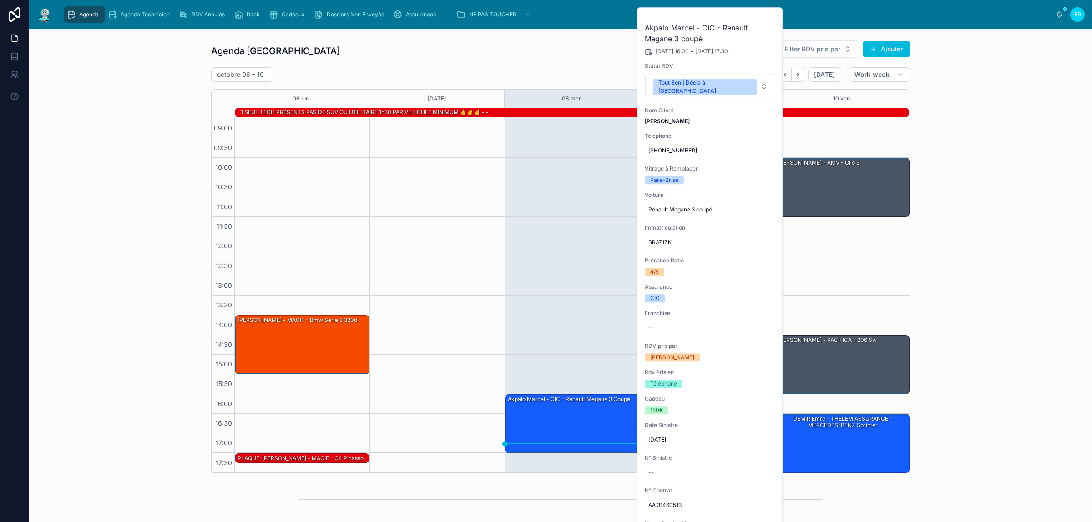
click at [0, 0] on icon at bounding box center [0, 0] width 0 height 0
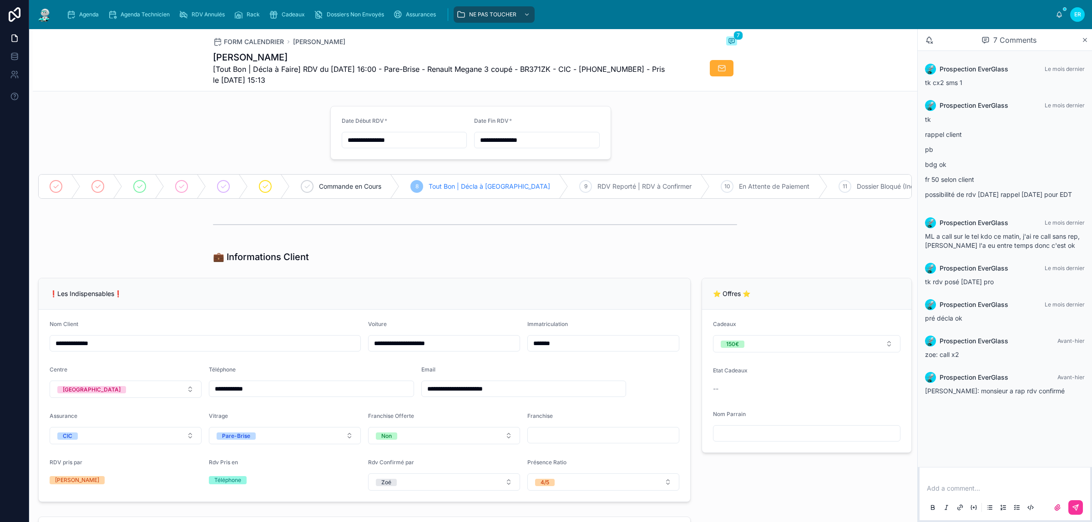
click at [172, 116] on div at bounding box center [179, 132] width 292 height 61
click at [689, 260] on div "💼 Informations Client" at bounding box center [475, 257] width 524 height 13
click at [168, 118] on div at bounding box center [179, 132] width 292 height 61
click at [119, 126] on div at bounding box center [179, 132] width 292 height 61
click at [287, 10] on div "Cadeaux" at bounding box center [289, 14] width 40 height 15
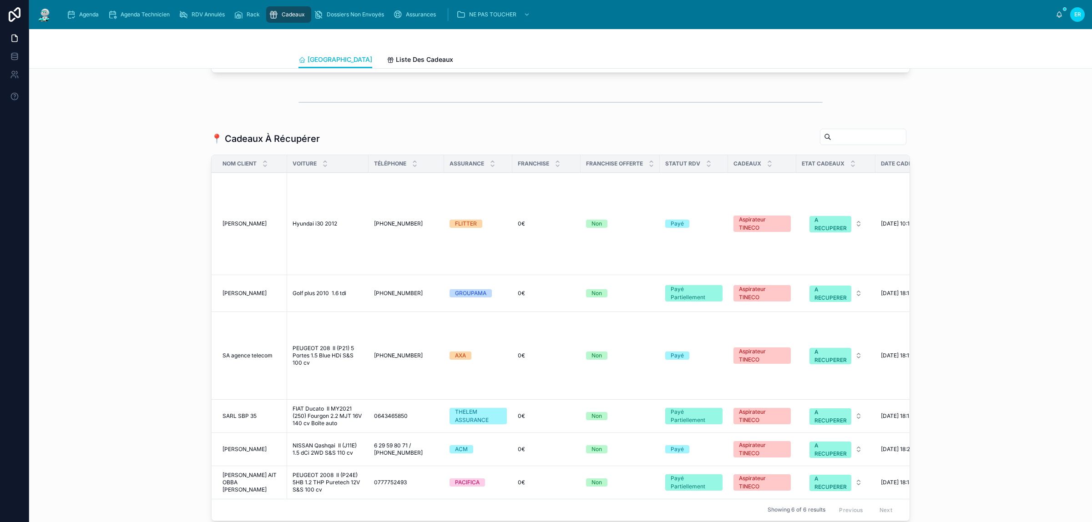
scroll to position [1238, 0]
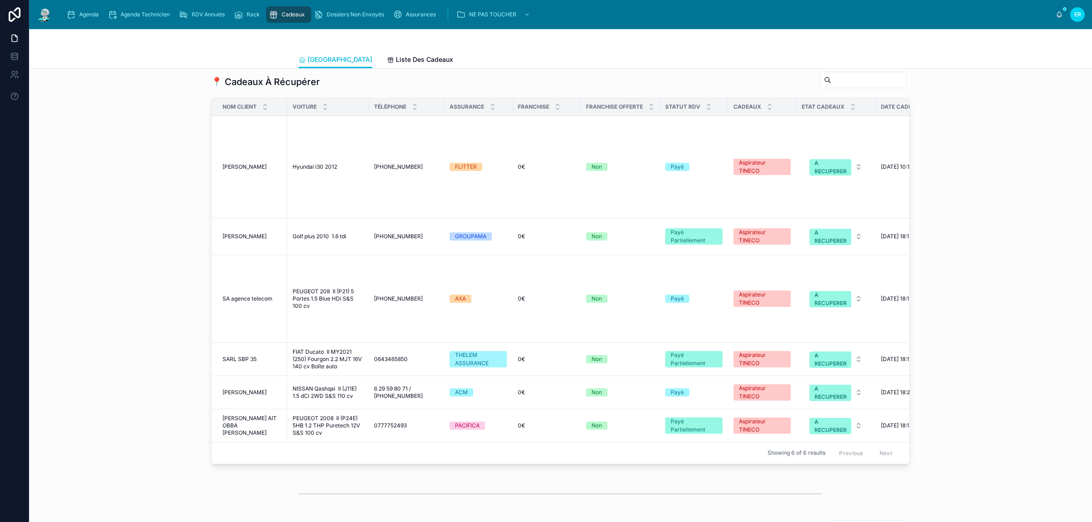
click at [413, 20] on div "Assurances" at bounding box center [416, 14] width 46 height 15
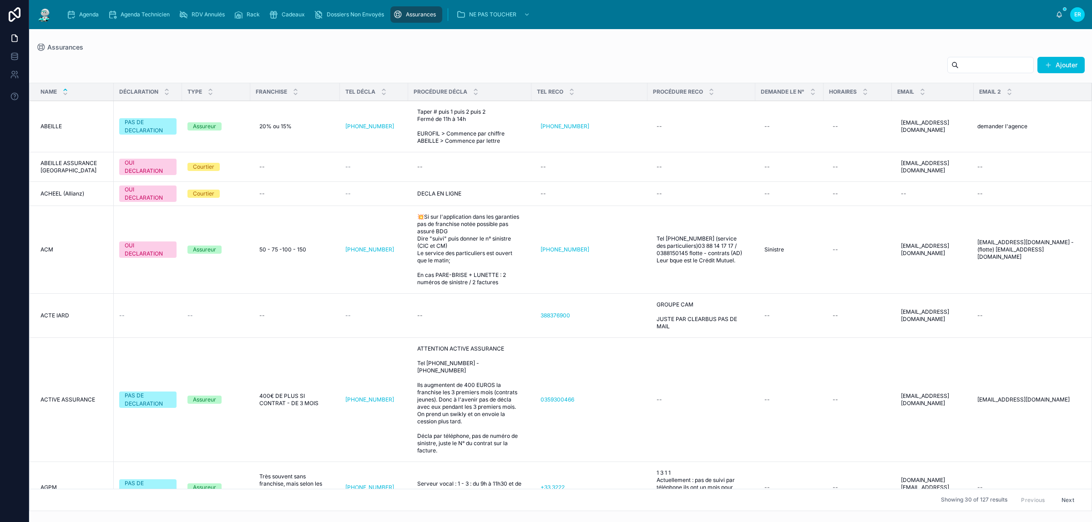
click at [965, 61] on input "text" at bounding box center [996, 65] width 75 height 13
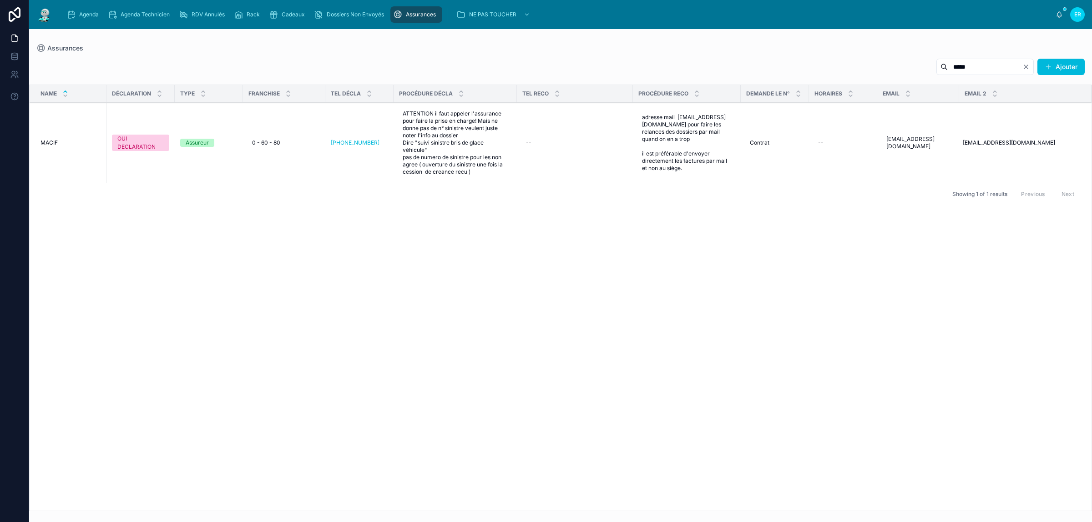
type input "*****"
click at [465, 48] on div "Assurances" at bounding box center [560, 48] width 1048 height 9
click at [727, 306] on div "Name DÉCLARATION TYPE FRANCHISE TEL DÉCLA PROCÉDURE DÉCLA TEL RECO PROCÉDURE RE…" at bounding box center [561, 298] width 1062 height 426
click at [546, 305] on div "Name DÉCLARATION TYPE FRANCHISE TEL DÉCLA PROCÉDURE DÉCLA TEL RECO PROCÉDURE RE…" at bounding box center [561, 298] width 1062 height 426
click at [90, 20] on div "Agenda" at bounding box center [84, 14] width 36 height 15
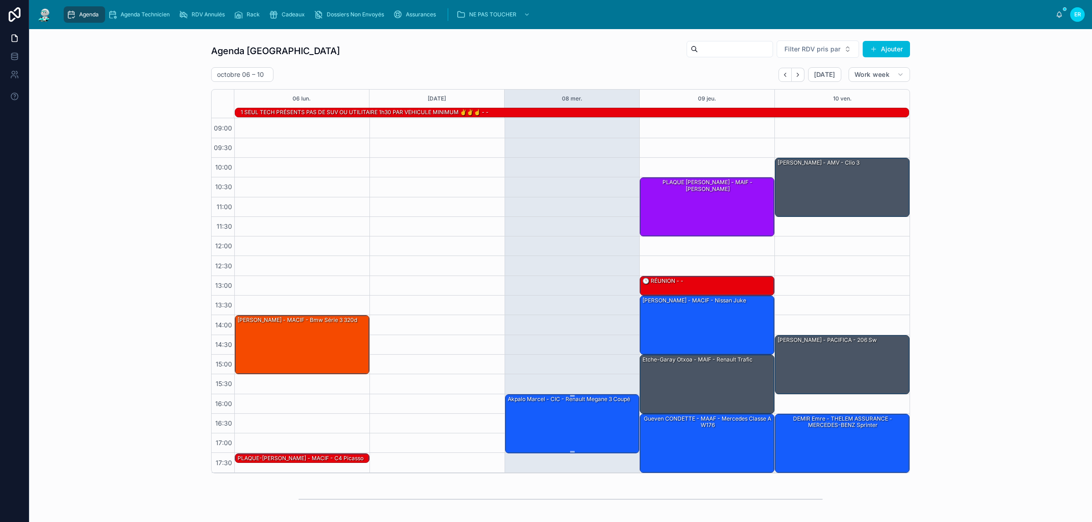
click at [566, 421] on div "Akpalo Marcel - CIC - Renault Megane 3 coupé" at bounding box center [573, 423] width 132 height 57
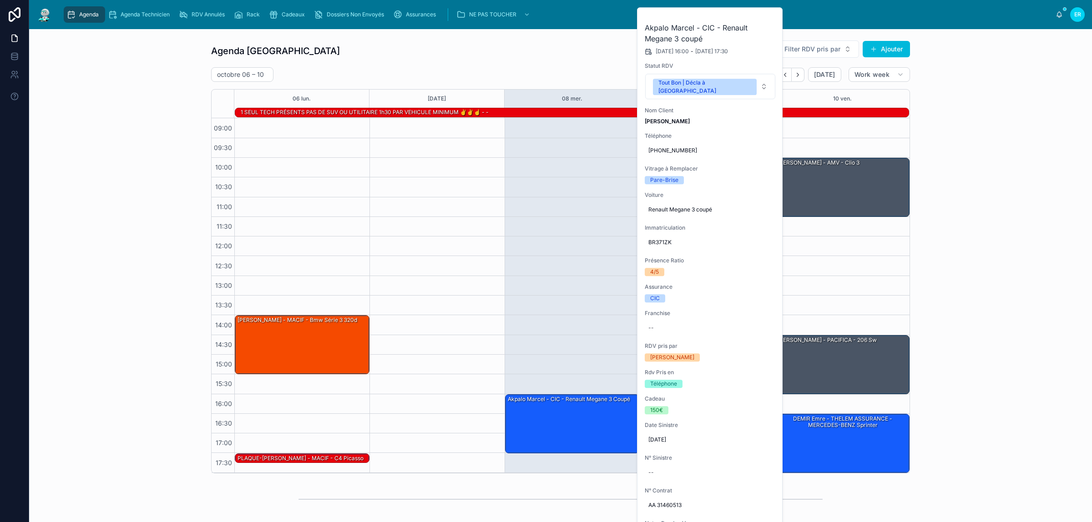
click at [0, 0] on span at bounding box center [0, 0] width 0 height 0
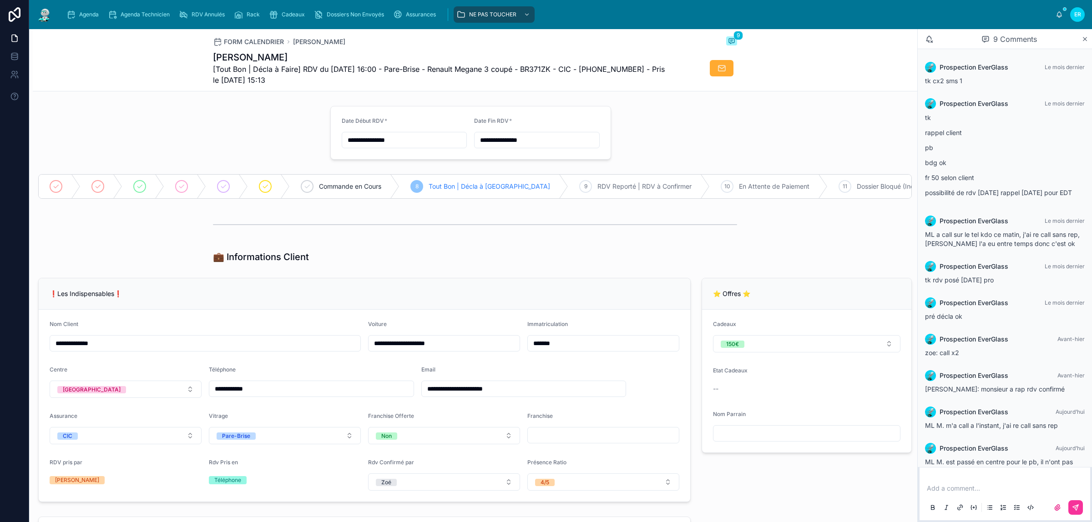
click at [972, 490] on p at bounding box center [1007, 488] width 160 height 9
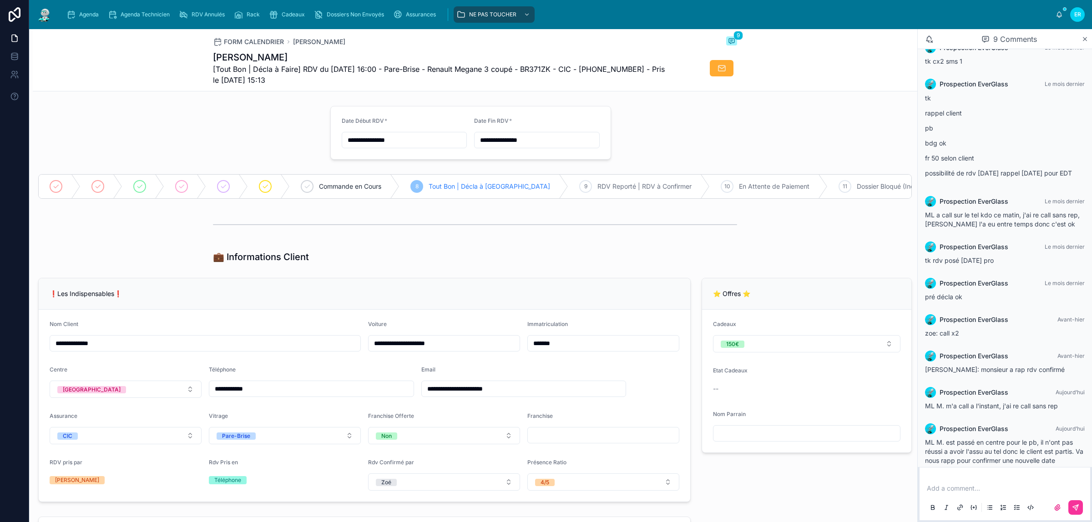
scroll to position [30, 0]
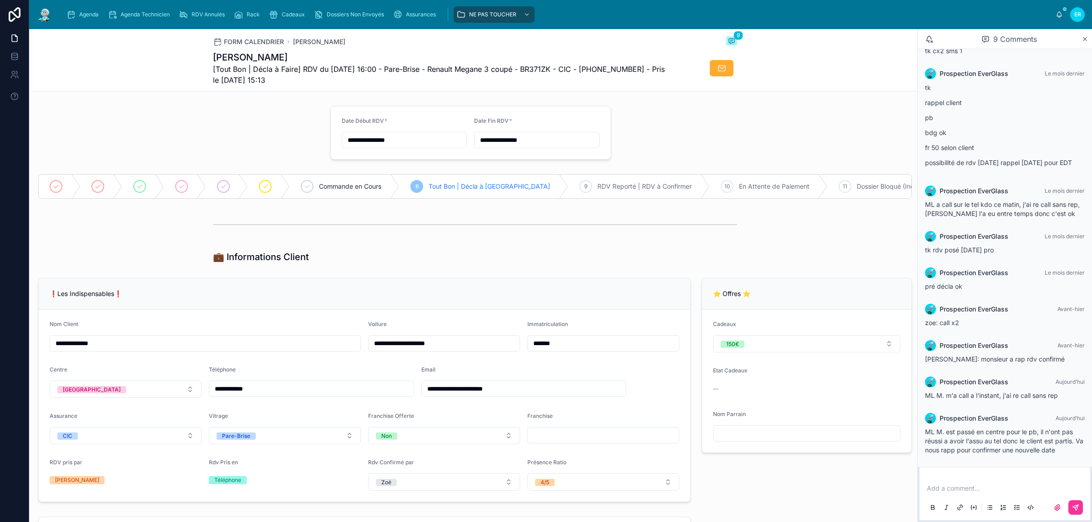
click at [990, 488] on p at bounding box center [1007, 488] width 160 height 9
click at [975, 491] on p at bounding box center [1007, 488] width 160 height 9
click at [979, 489] on p at bounding box center [1007, 488] width 160 height 9
click at [1079, 510] on icon at bounding box center [1075, 507] width 7 height 7
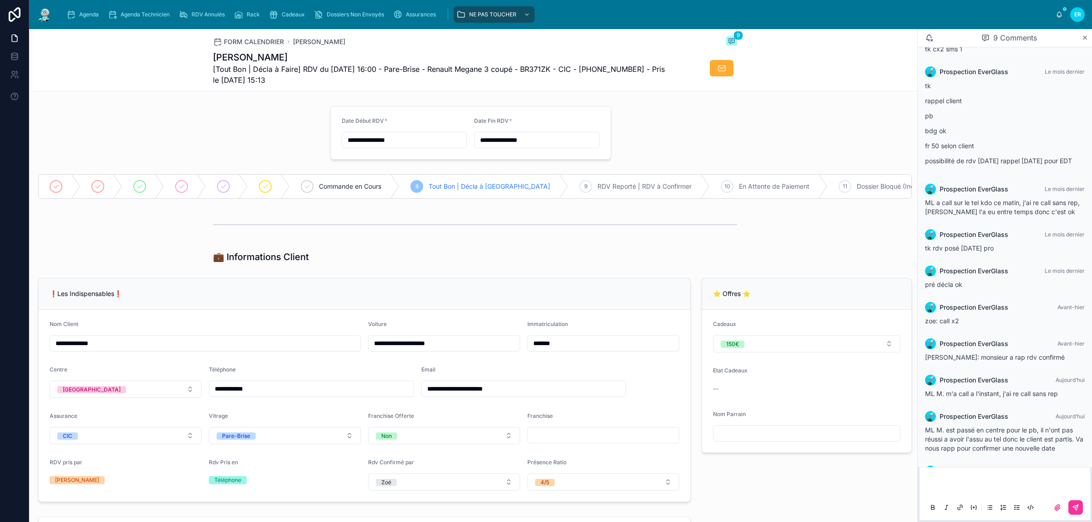
scroll to position [82, 0]
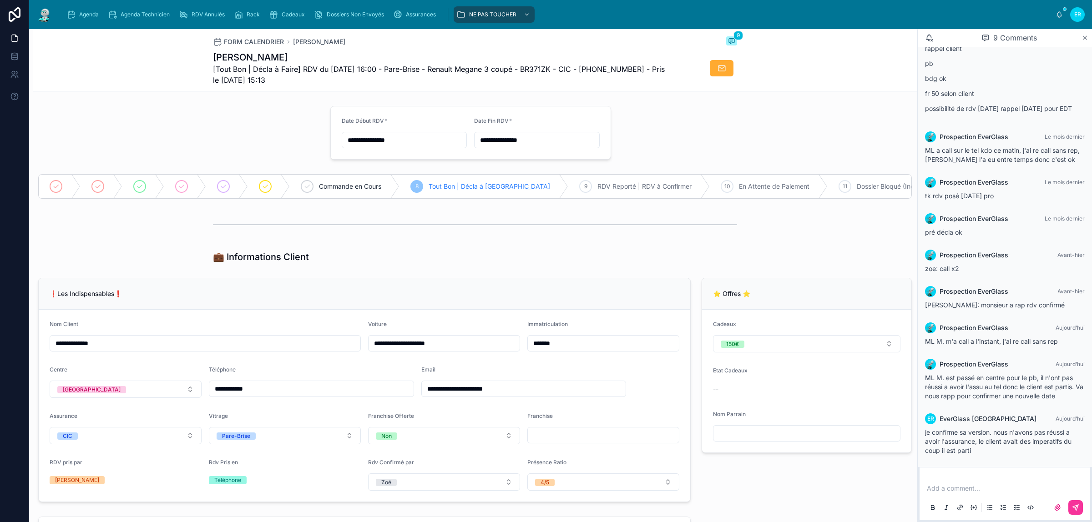
click at [419, 240] on div at bounding box center [475, 225] width 884 height 30
click at [81, 21] on div "Agenda" at bounding box center [84, 14] width 36 height 15
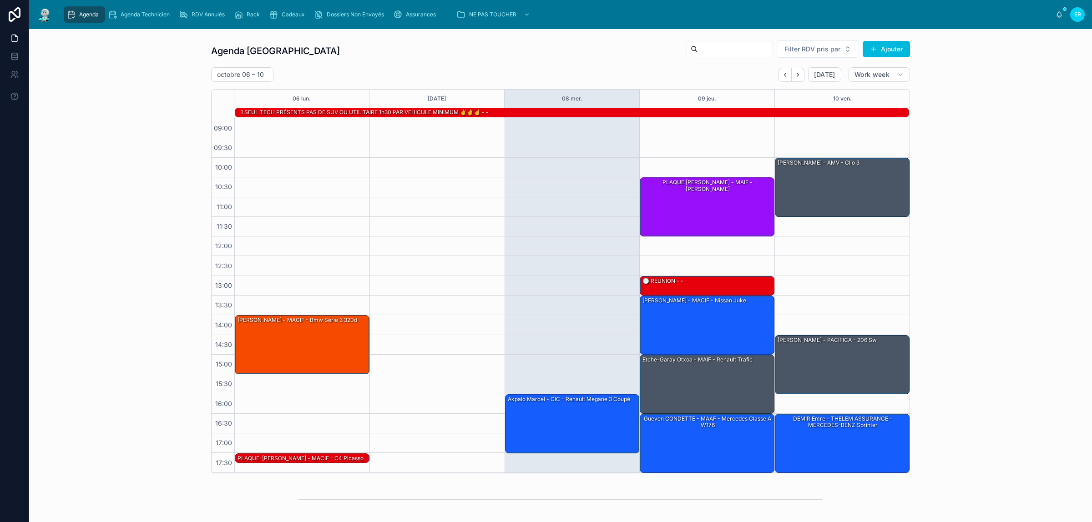
click at [96, 100] on div "Agenda Rennes Filter RDV pris par Ajouter octobre 06 – 10 Today Work week 06 lu…" at bounding box center [560, 256] width 1048 height 441
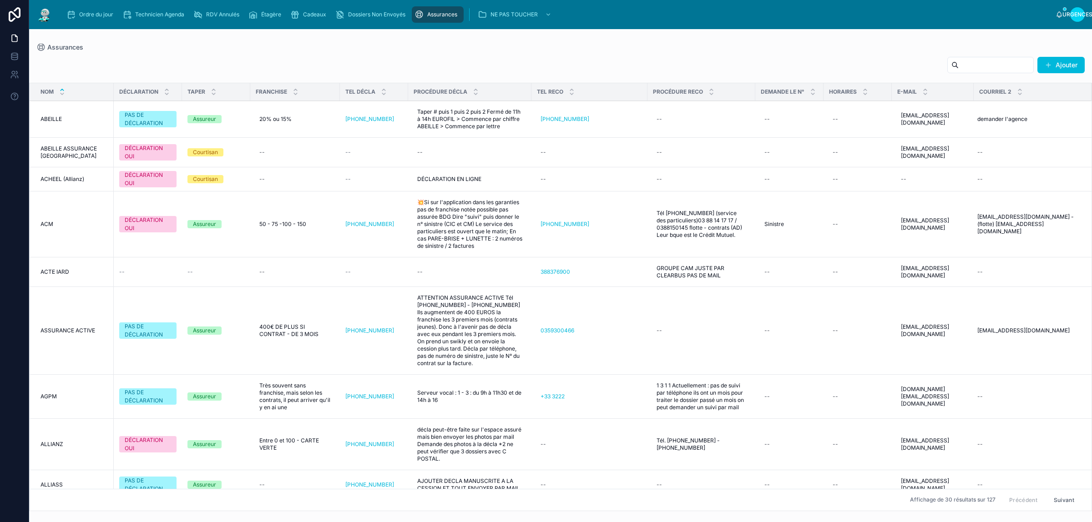
drag, startPoint x: 92, startPoint y: 16, endPoint x: 98, endPoint y: 20, distance: 7.2
click at [92, 16] on font "Ordre du jour" at bounding box center [96, 14] width 34 height 7
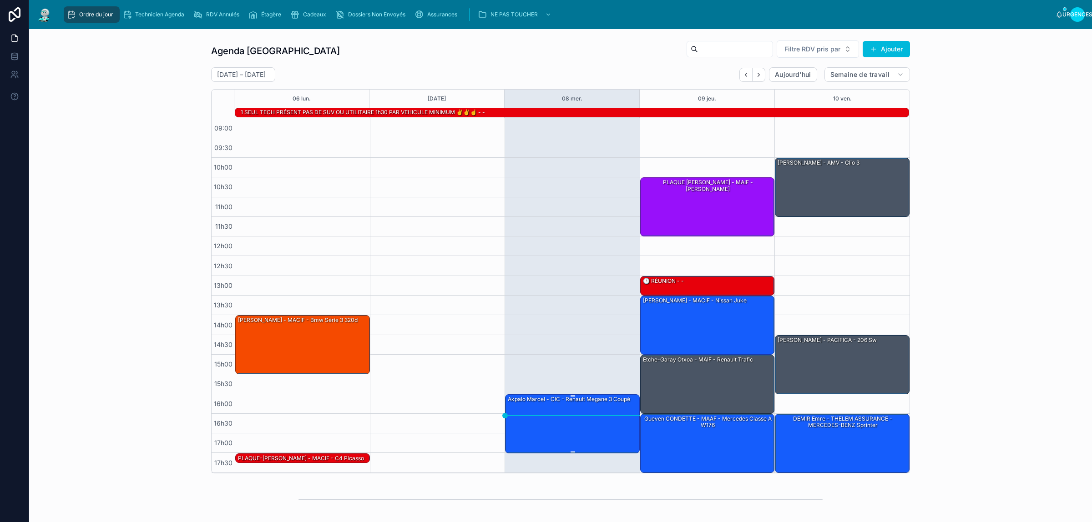
click at [551, 424] on div "Akpalo Marcel - CIC - Renault Megane 3 coupé" at bounding box center [573, 423] width 132 height 57
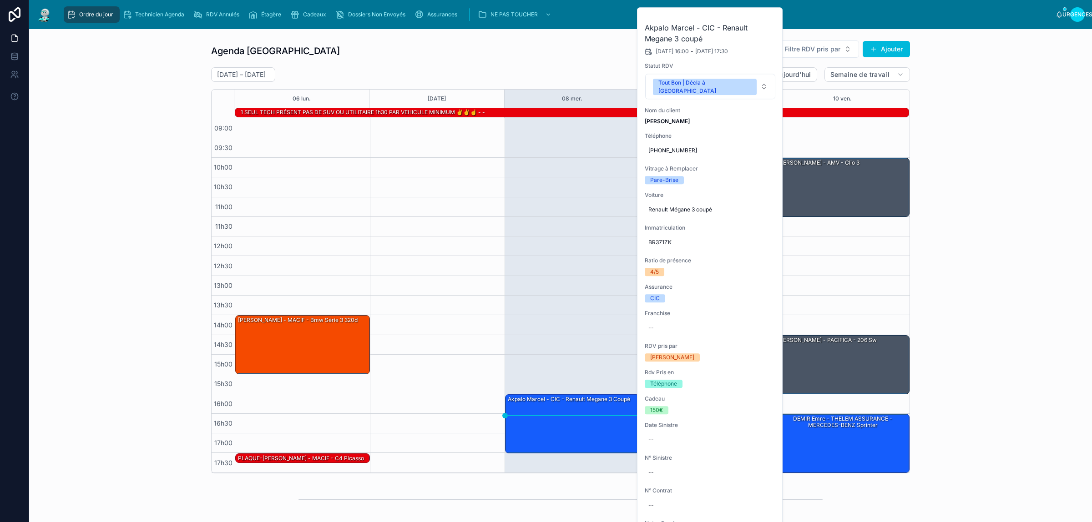
click at [0, 0] on button at bounding box center [0, 0] width 0 height 0
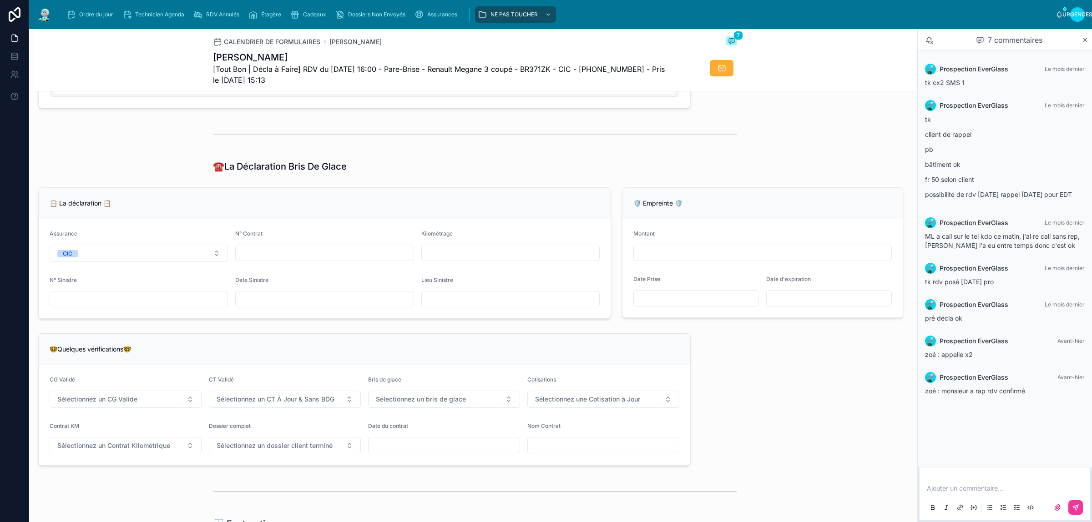
scroll to position [626, 0]
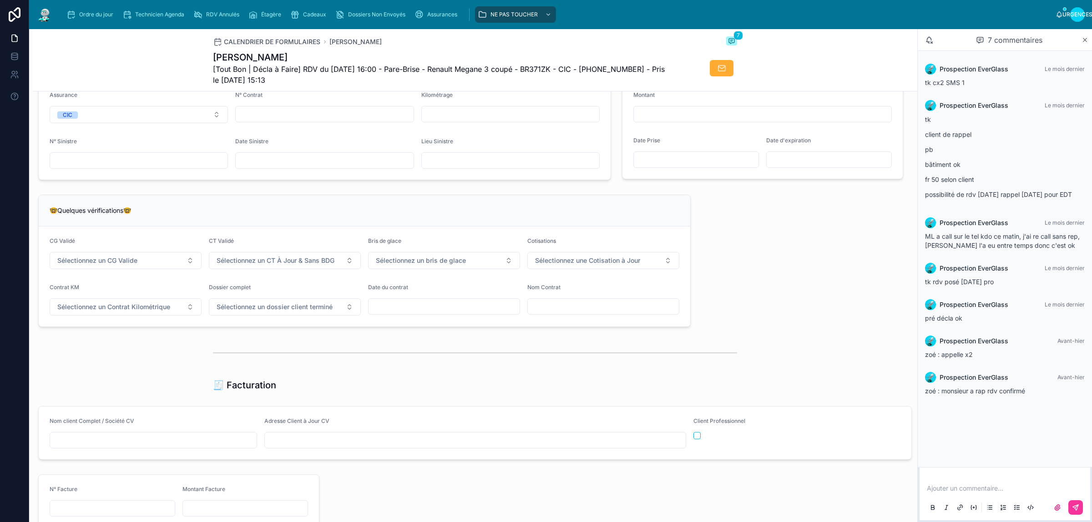
click at [344, 121] on input "text" at bounding box center [324, 114] width 177 height 13
paste input "**********"
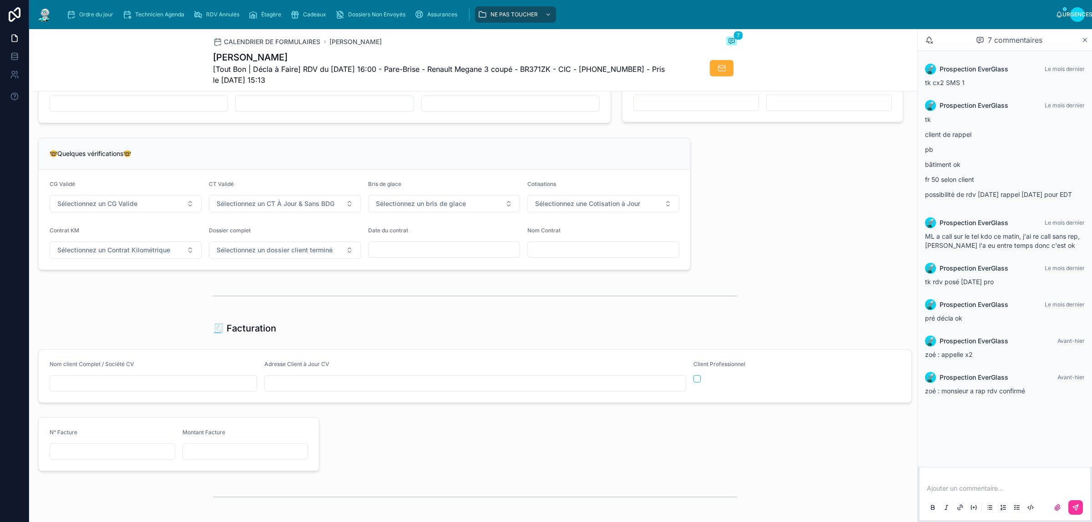
type input "**********"
click at [133, 207] on font "Sélectionnez un CG Valide" at bounding box center [97, 204] width 80 height 8
click at [143, 253] on div "✅ Oui" at bounding box center [124, 250] width 126 height 13
click at [256, 207] on font "Sélectionnez un CT À Jour & Sans BDG" at bounding box center [276, 204] width 118 height 8
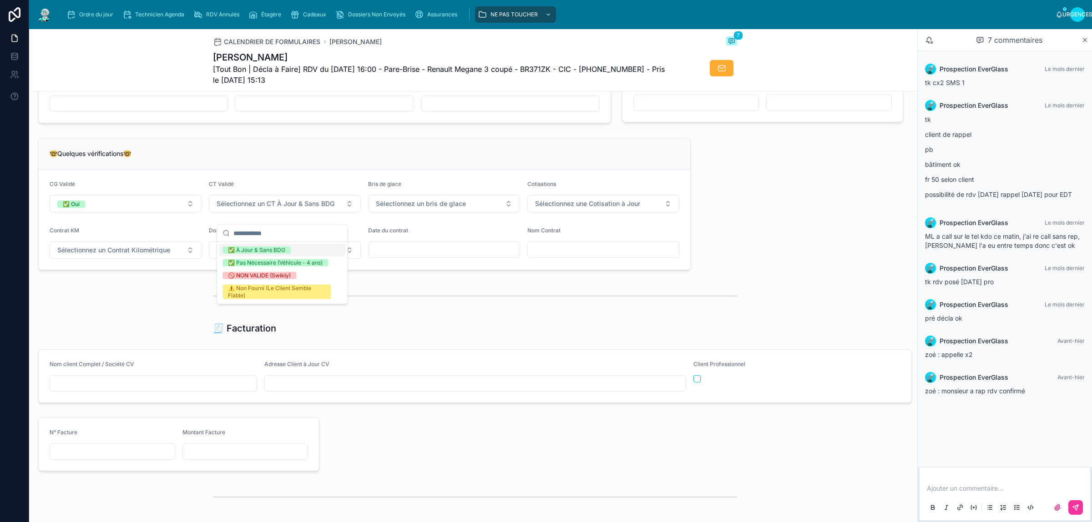
click at [272, 251] on font "✅ À Jour & Sans BDG" at bounding box center [256, 250] width 57 height 7
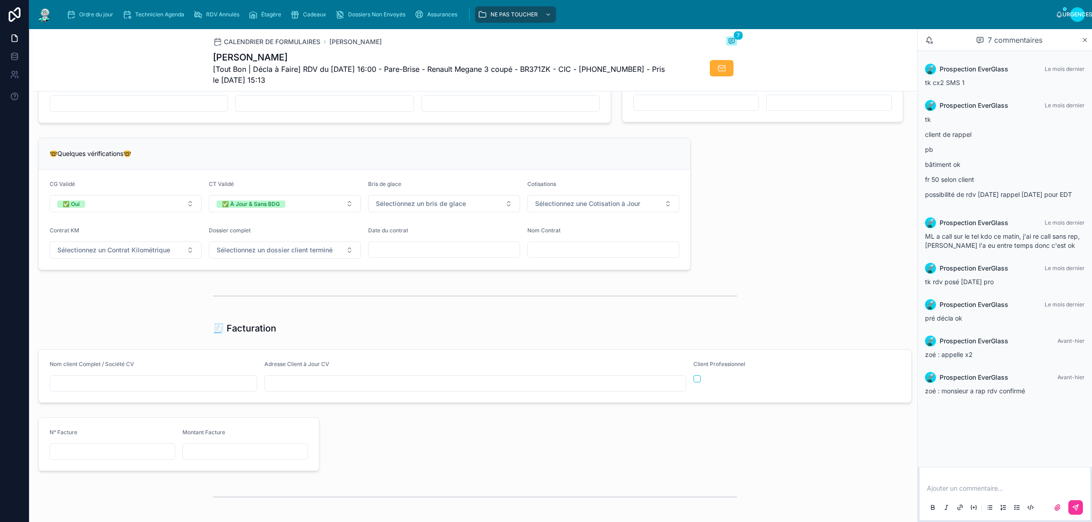
click at [417, 212] on button "Sélectionnez un bris de glace" at bounding box center [444, 203] width 152 height 17
click at [418, 249] on div "✅ Validé" at bounding box center [440, 250] width 126 height 13
click at [586, 207] on font "Sélectionnez une Cotisation à Jour" at bounding box center [587, 204] width 105 height 8
click at [585, 251] on div "✅ À Jour" at bounding box center [598, 250] width 126 height 13
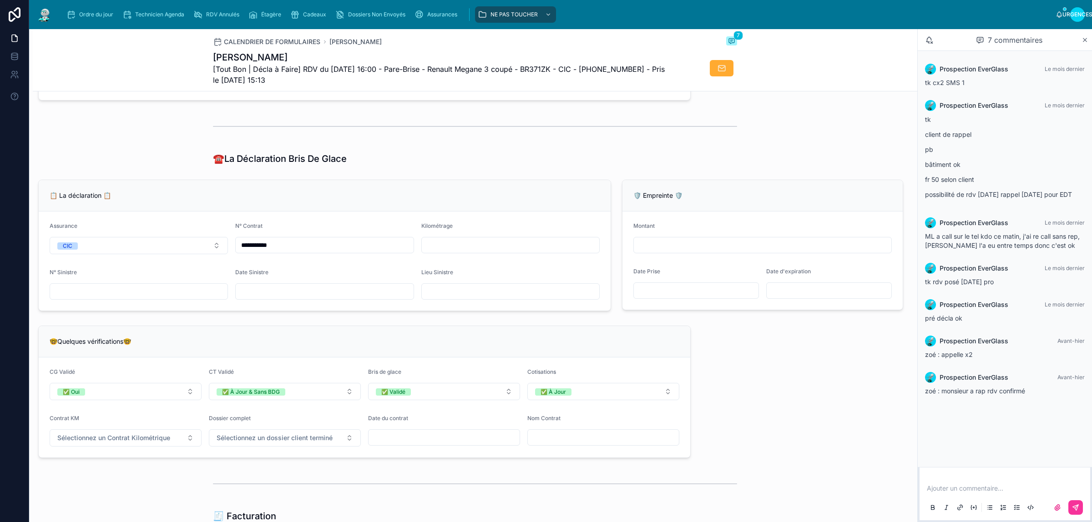
scroll to position [569, 0]
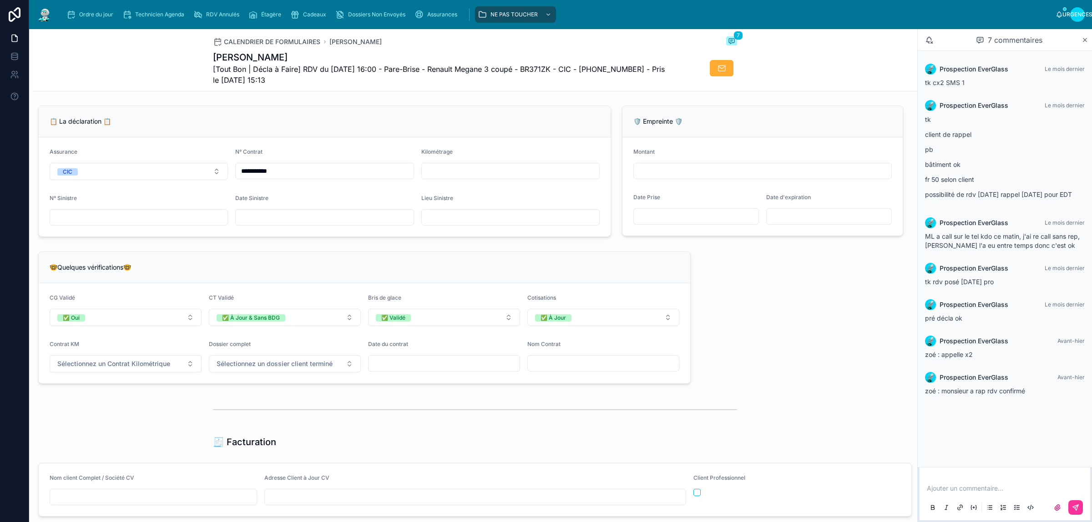
click at [458, 224] on input "text" at bounding box center [510, 217] width 177 height 13
type input "******"
click at [369, 224] on input "text" at bounding box center [324, 217] width 177 height 13
click at [364, 222] on input "text" at bounding box center [324, 217] width 177 height 13
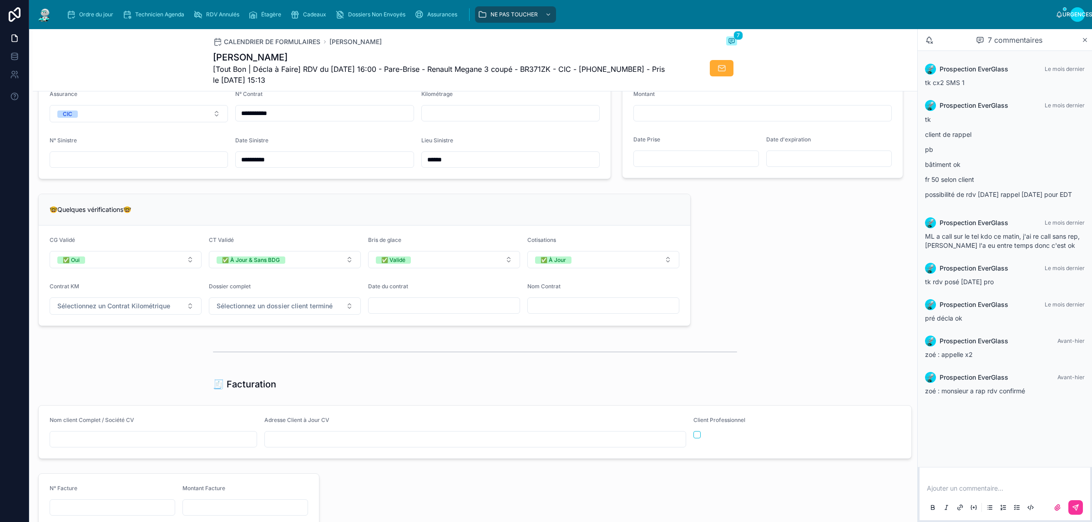
scroll to position [682, 0]
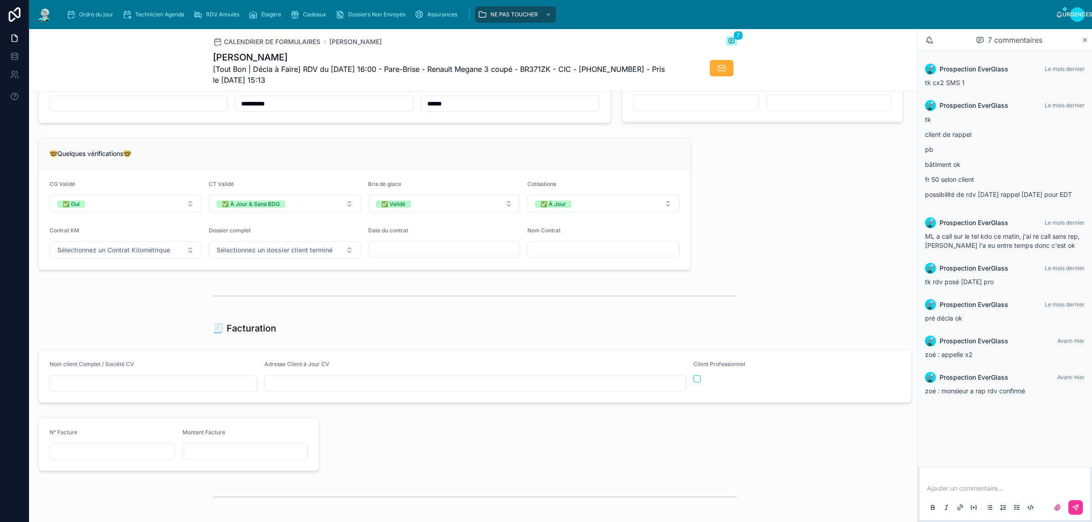
type input "**********"
click at [130, 254] on font "Sélectionnez un Contrat Kilométrique" at bounding box center [113, 250] width 113 height 8
click at [126, 296] on div "✅ Non" at bounding box center [124, 296] width 126 height 13
click at [247, 254] on font "Sélectionnez un dossier client terminé" at bounding box center [275, 250] width 116 height 8
click at [253, 296] on div "✅ Oui" at bounding box center [282, 296] width 126 height 13
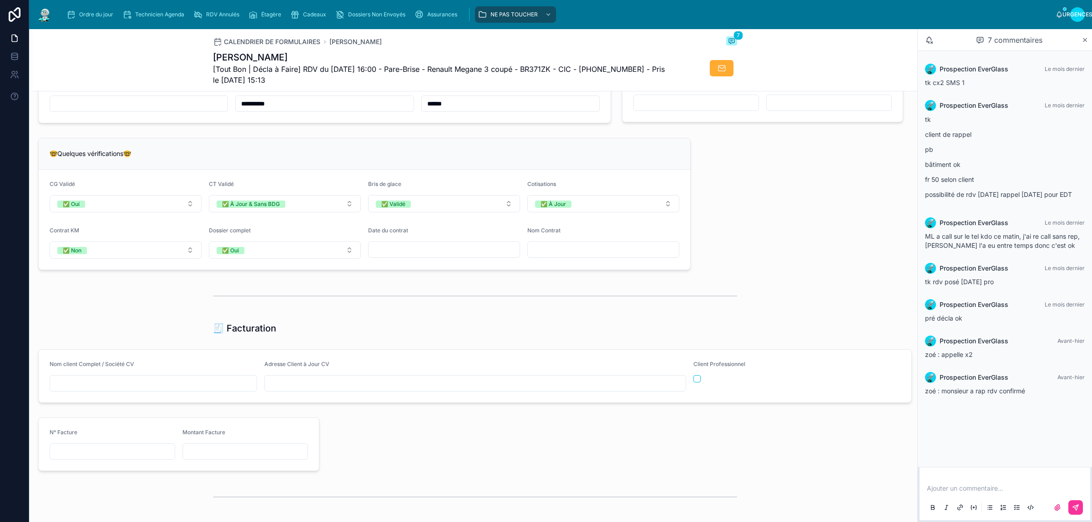
click at [410, 258] on div at bounding box center [444, 250] width 152 height 16
click at [410, 256] on input "text" at bounding box center [444, 249] width 151 height 13
type input "**********"
click at [560, 256] on input "text" at bounding box center [603, 249] width 151 height 13
click at [576, 256] on input "text" at bounding box center [603, 249] width 151 height 13
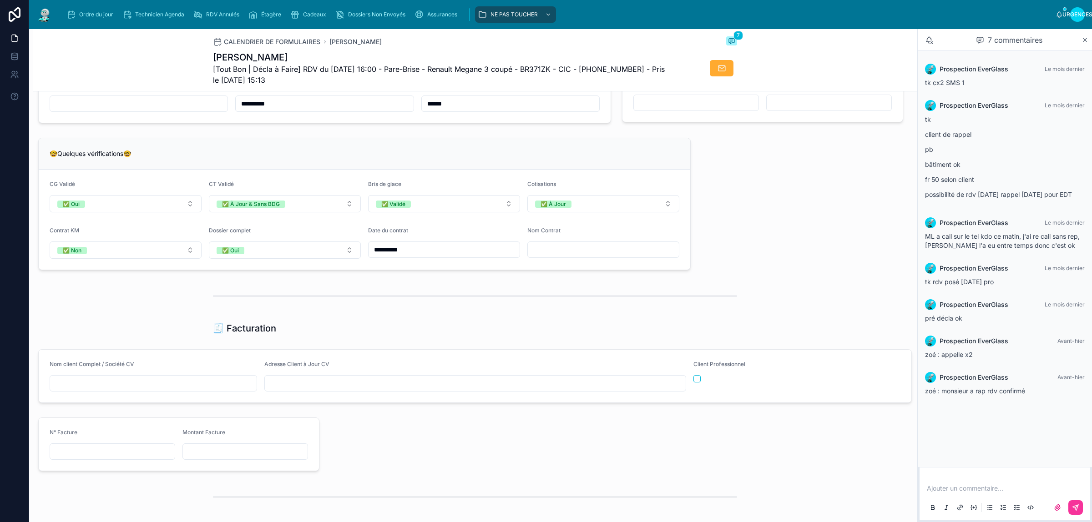
click at [540, 254] on input "text" at bounding box center [603, 249] width 151 height 13
paste input "**********"
type input "**********"
click at [164, 390] on input "text" at bounding box center [153, 383] width 207 height 13
paste input "**********"
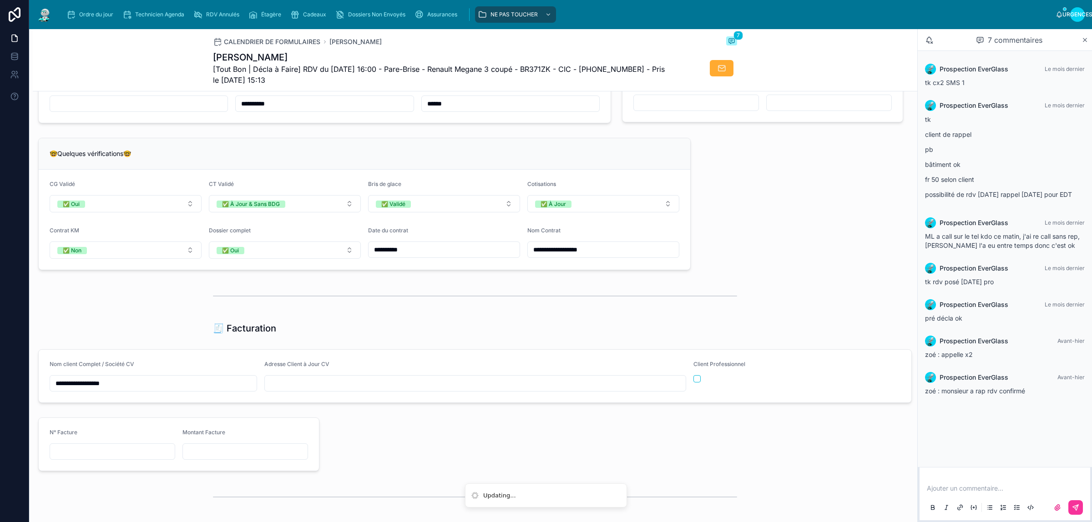
type input "**********"
click at [296, 390] on input "text" at bounding box center [475, 383] width 421 height 13
paste input "**********"
type input "**********"
click at [531, 352] on div "**********" at bounding box center [475, 211] width 884 height 1582
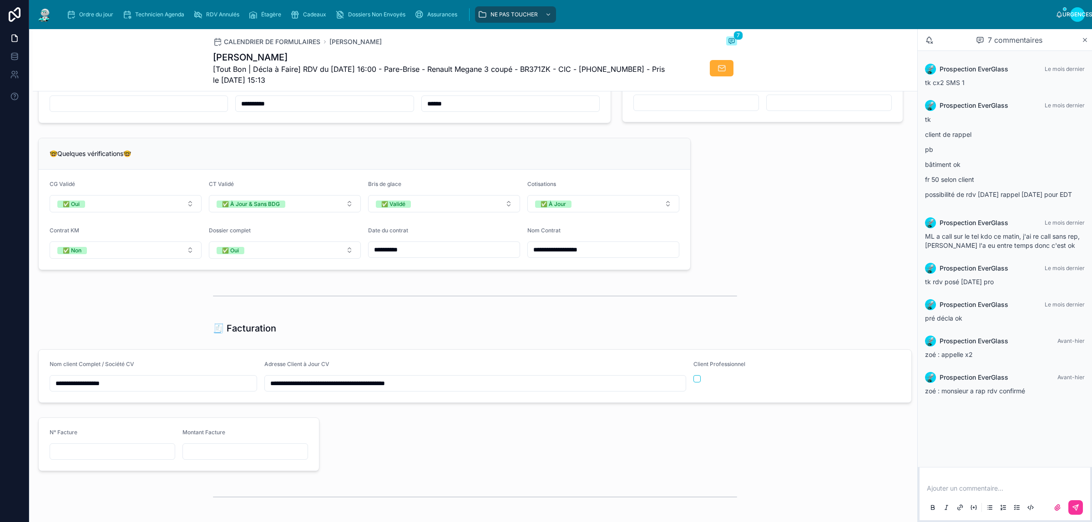
scroll to position [796, 0]
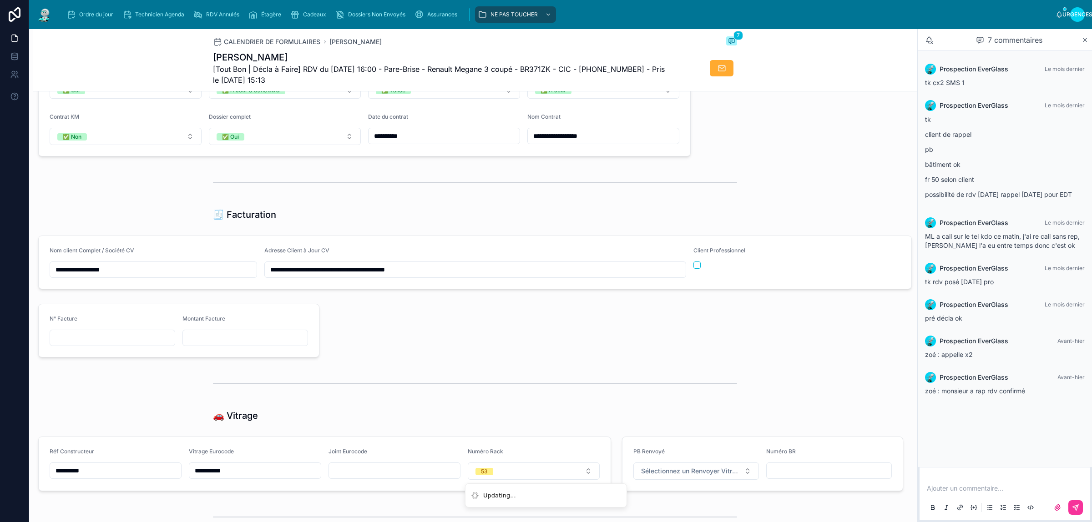
click at [469, 334] on div at bounding box center [617, 330] width 584 height 61
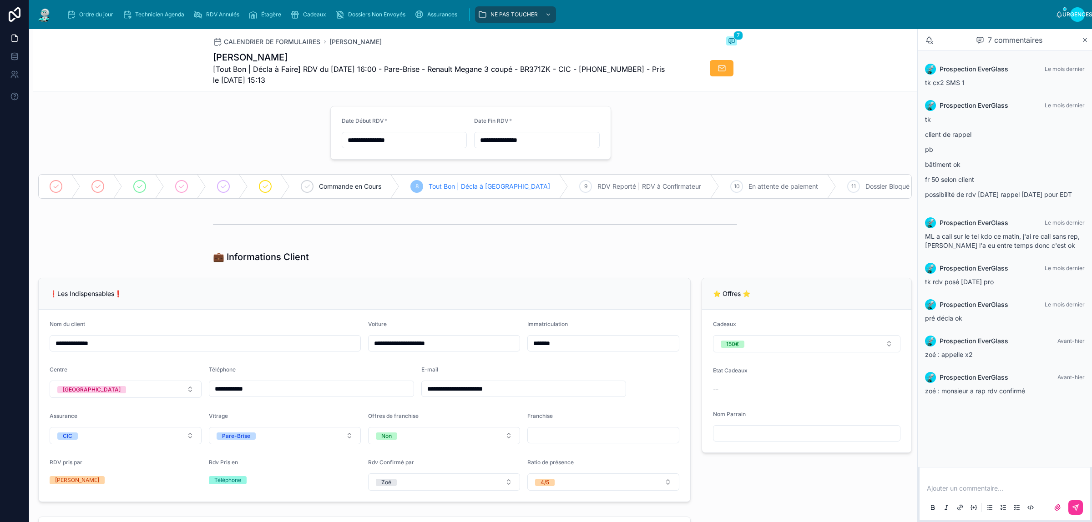
scroll to position [796, 0]
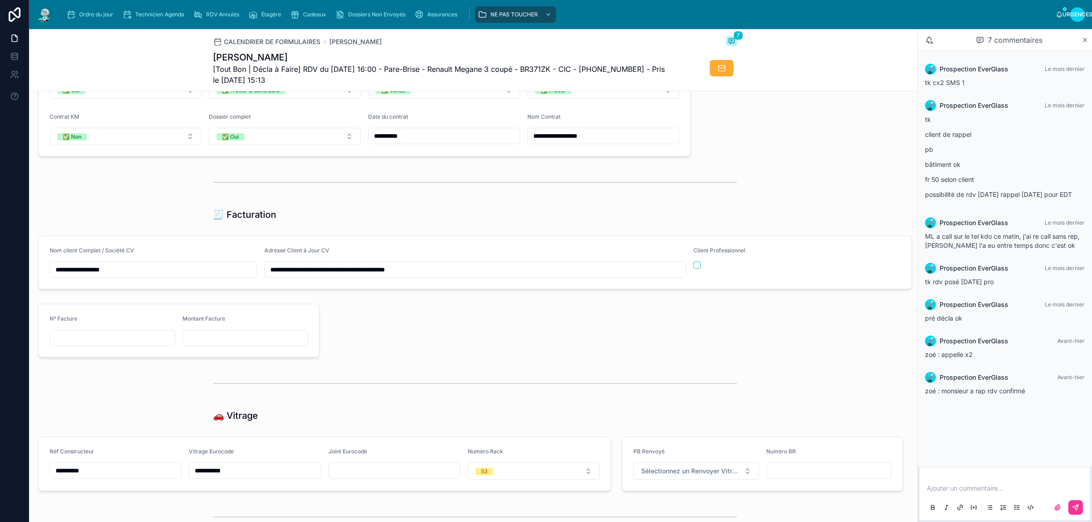
click at [85, 9] on div "Ordre du jour" at bounding box center [91, 14] width 51 height 15
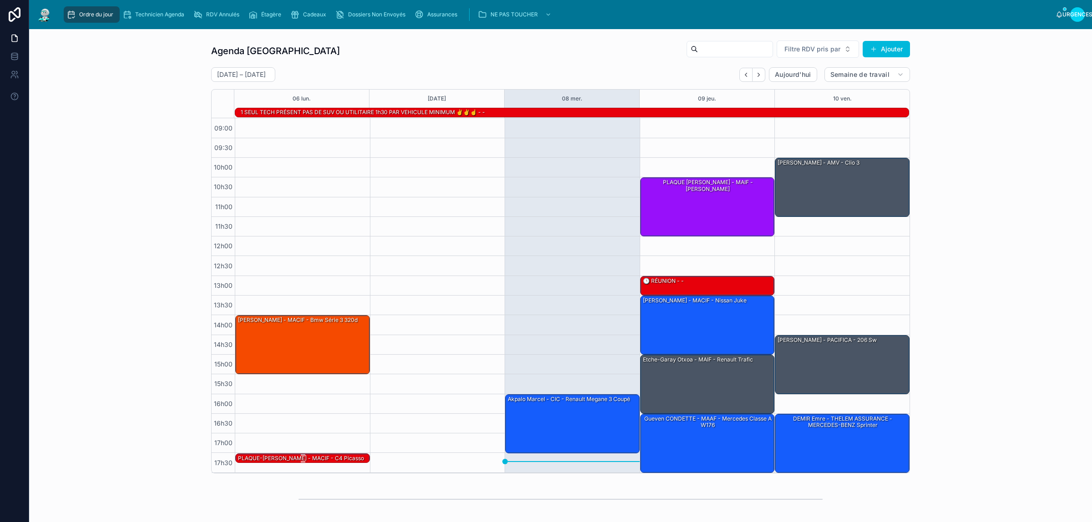
click at [286, 458] on font "PLAQUE-[PERSON_NAME] - MACIF - C4 Picasso" at bounding box center [301, 458] width 126 height 7
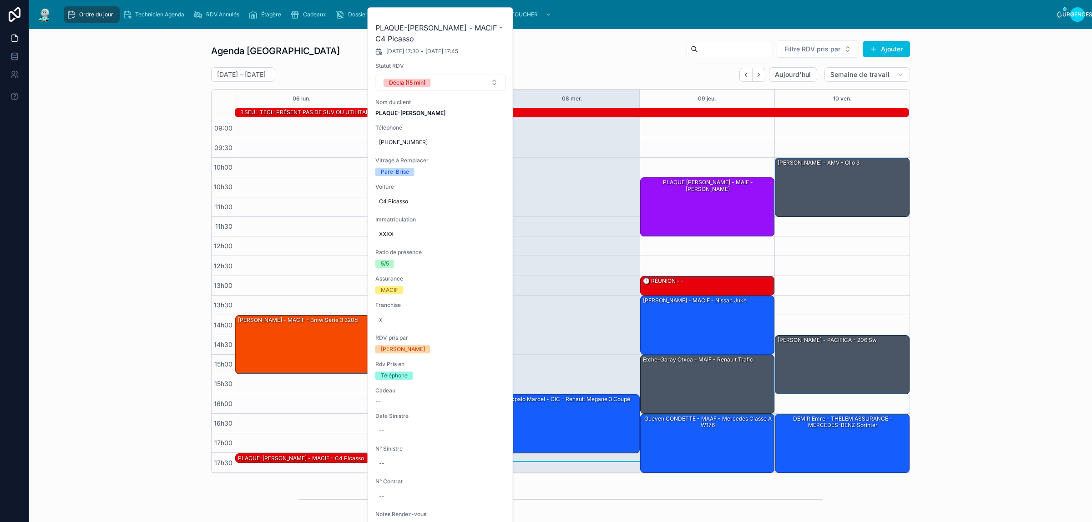
click at [0, 0] on button at bounding box center [0, 0] width 0 height 0
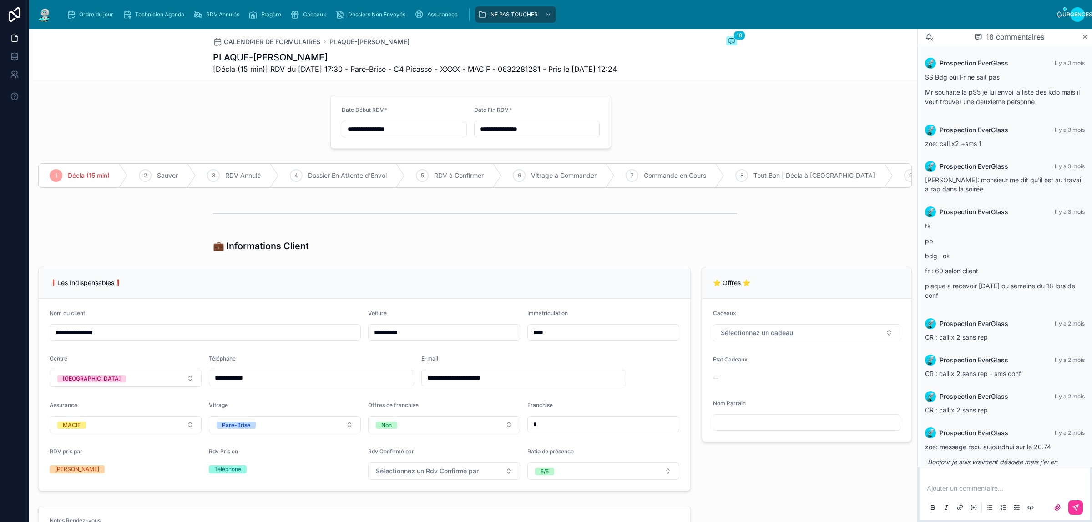
scroll to position [684, 0]
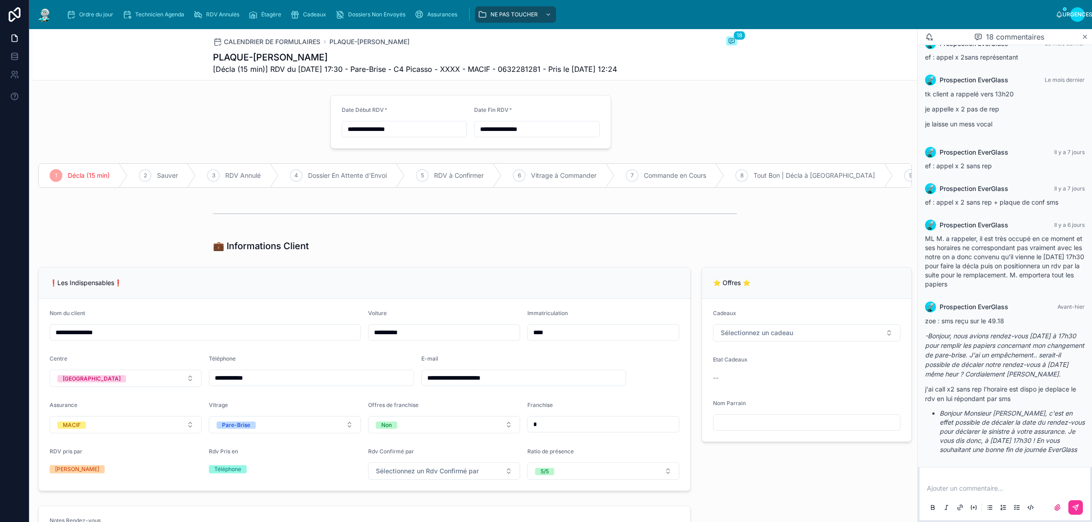
click at [86, 16] on font "Ordre du jour" at bounding box center [96, 14] width 34 height 7
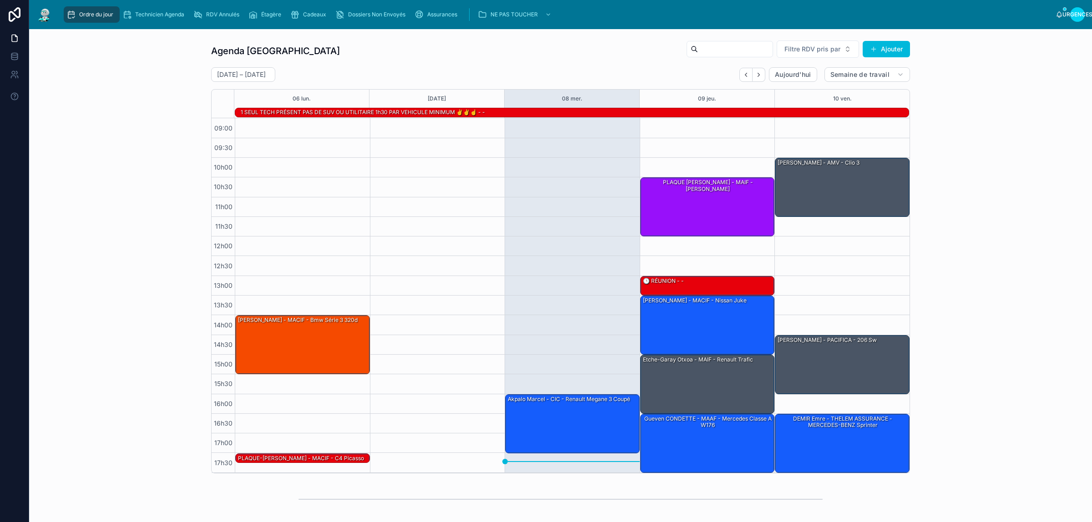
scroll to position [57, 0]
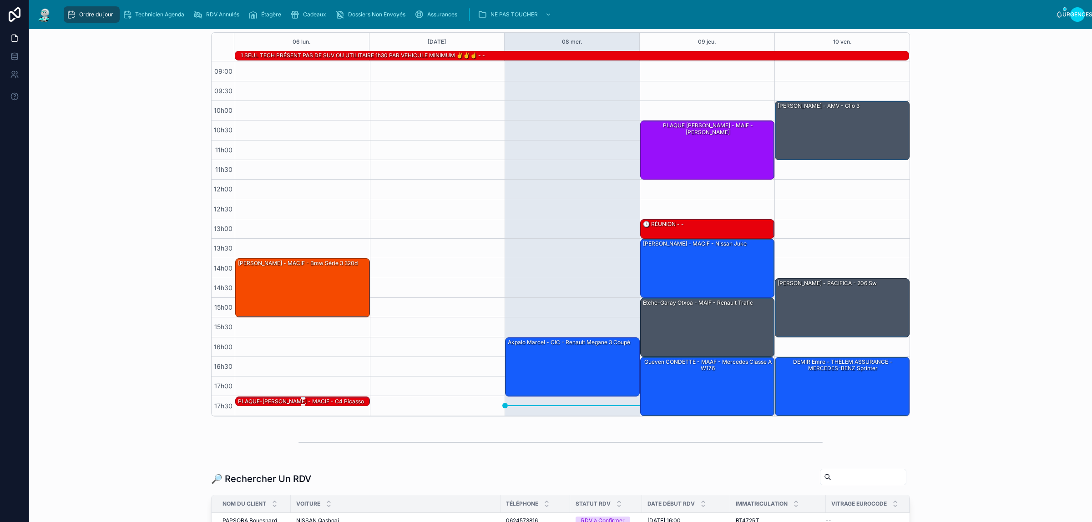
click at [310, 400] on font "PLAQUE-[PERSON_NAME] - MACIF - C4 Picasso" at bounding box center [301, 401] width 126 height 7
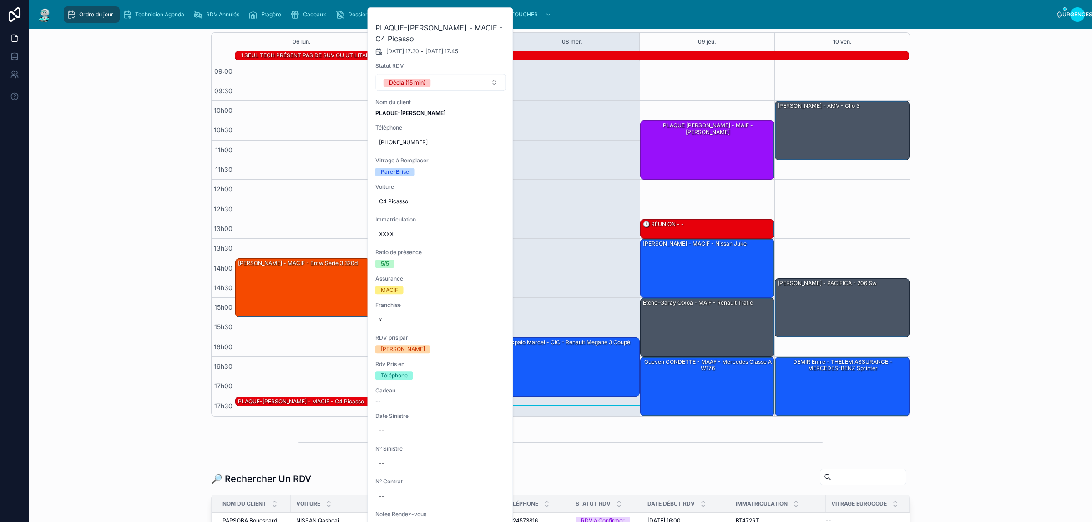
click at [0, 0] on icon at bounding box center [0, 0] width 0 height 0
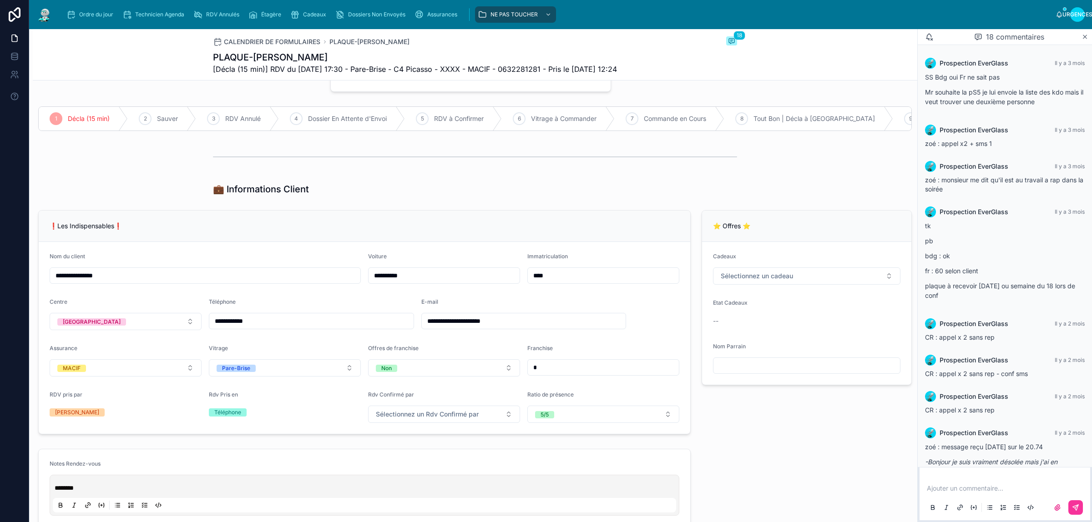
scroll to position [684, 0]
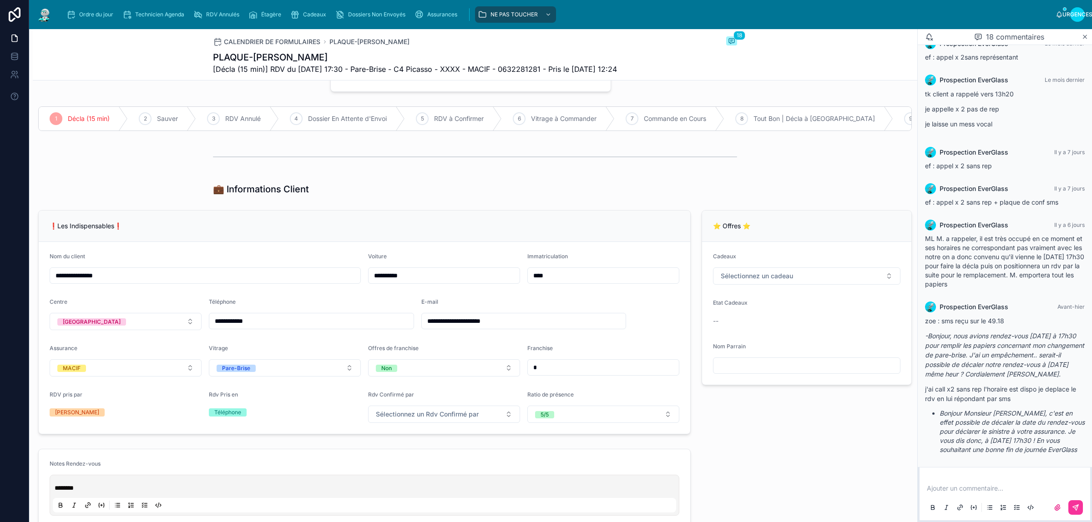
click at [560, 282] on input "****" at bounding box center [603, 275] width 151 height 13
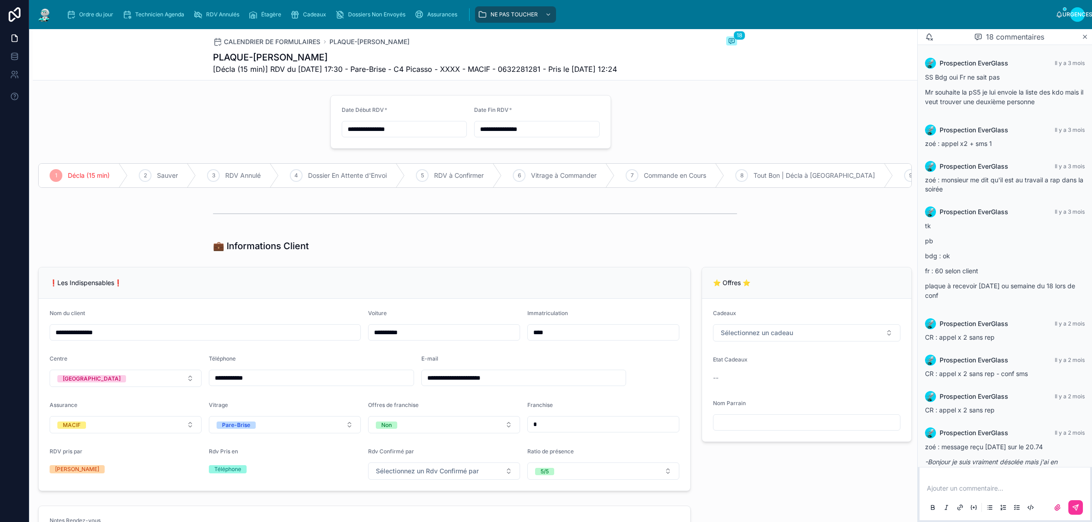
scroll to position [684, 0]
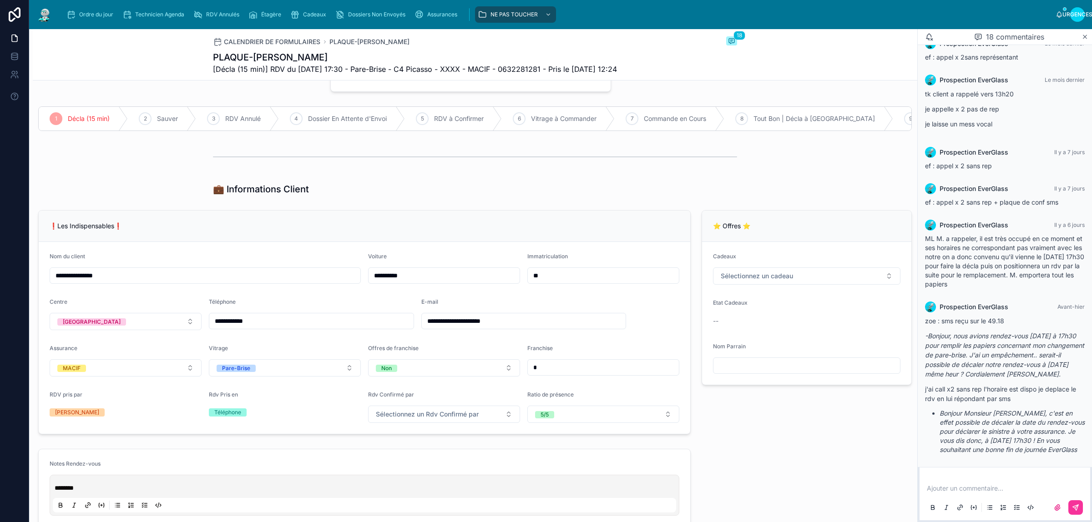
type input "*"
type input "*********"
click at [583, 108] on div "6 Vitrage à Commander" at bounding box center [558, 119] width 113 height 24
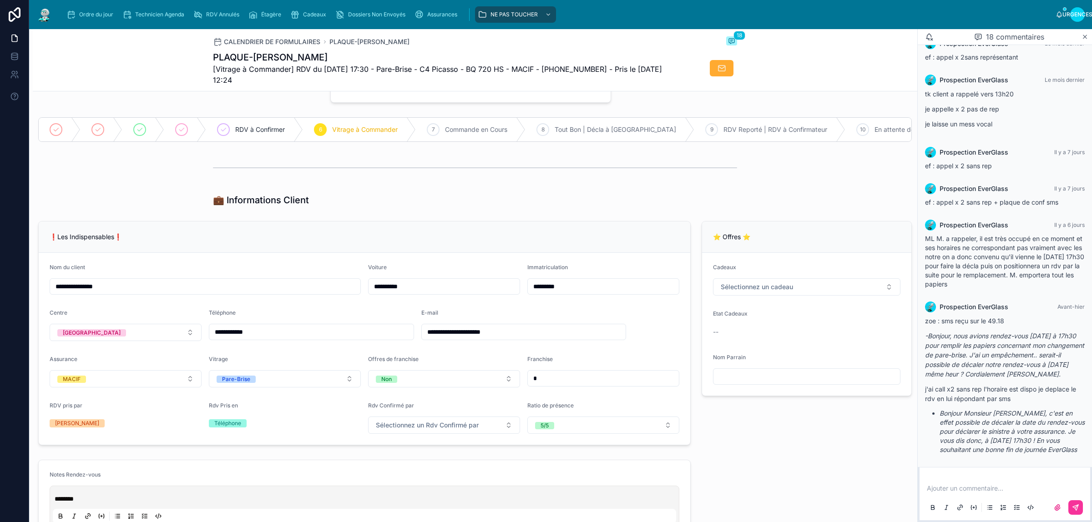
scroll to position [67, 0]
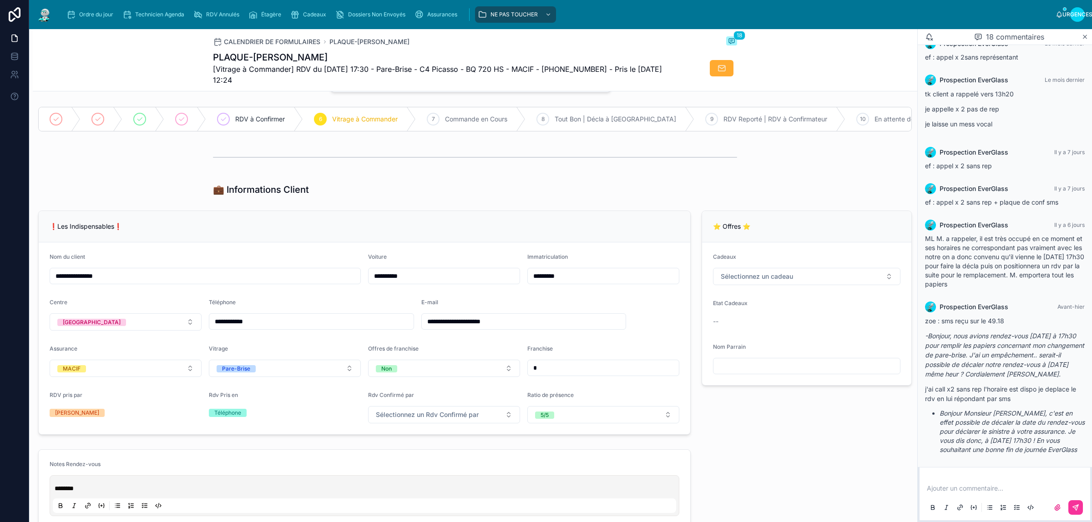
click at [240, 112] on div "RDV à Confirmer" at bounding box center [254, 119] width 97 height 24
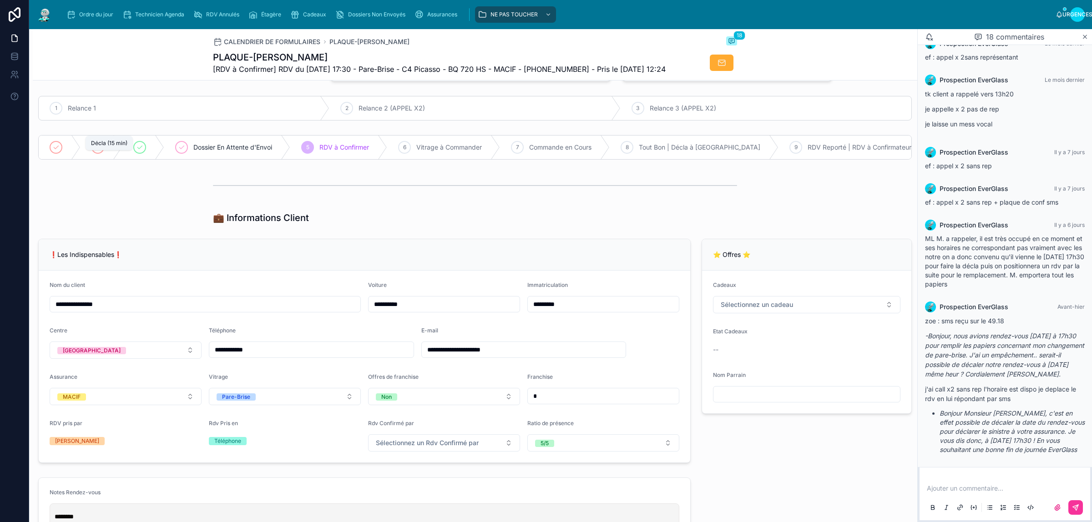
click at [56, 151] on icon at bounding box center [55, 147] width 7 height 7
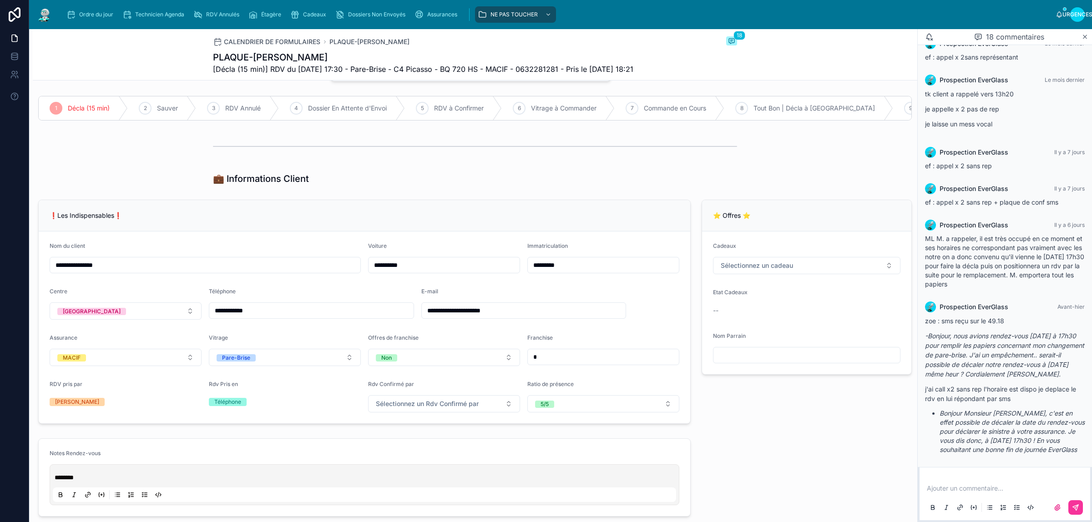
scroll to position [57, 0]
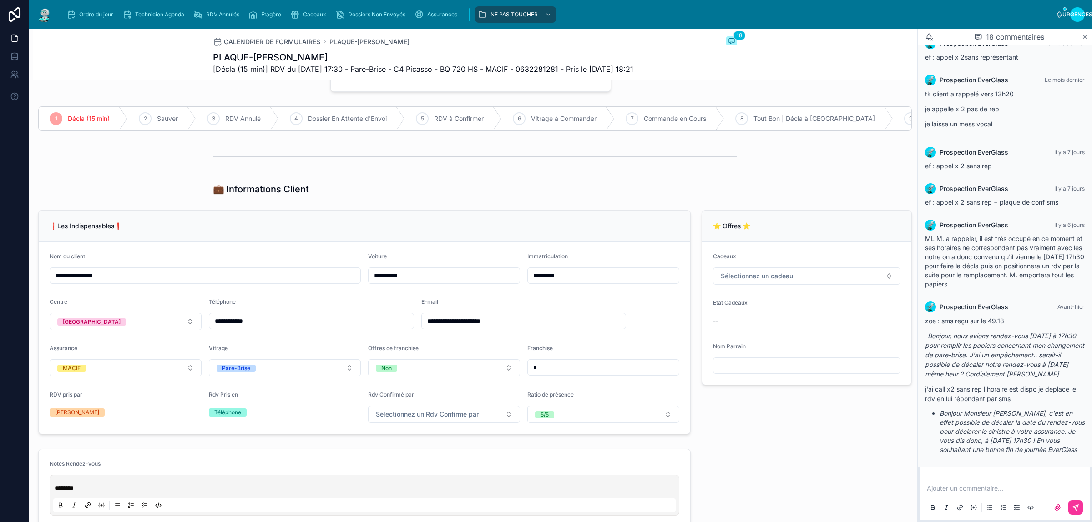
click at [576, 172] on div at bounding box center [475, 157] width 884 height 30
click at [1006, 485] on p at bounding box center [1007, 488] width 160 height 9
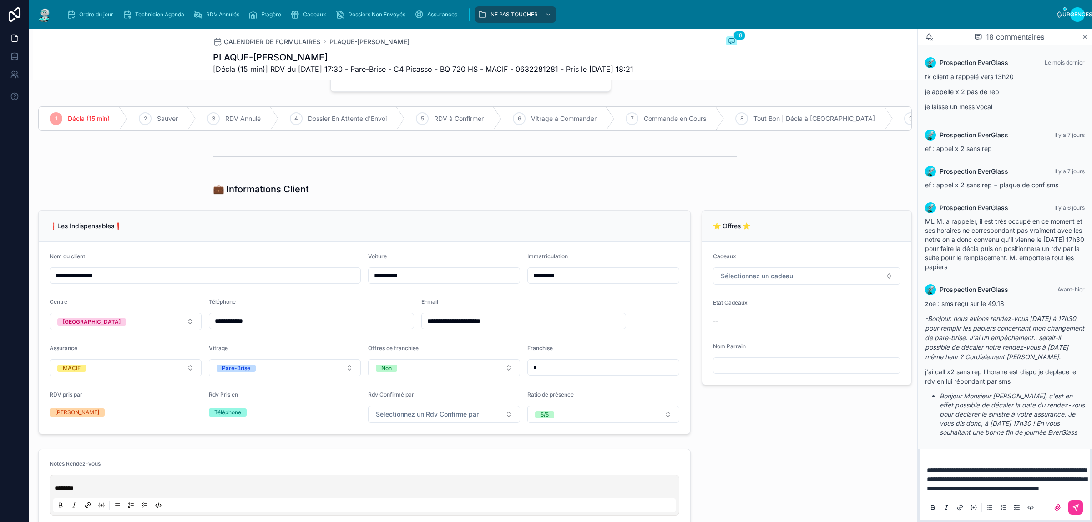
click at [1006, 490] on p "**********" at bounding box center [1007, 479] width 160 height 27
click at [1076, 506] on icon at bounding box center [1075, 507] width 7 height 7
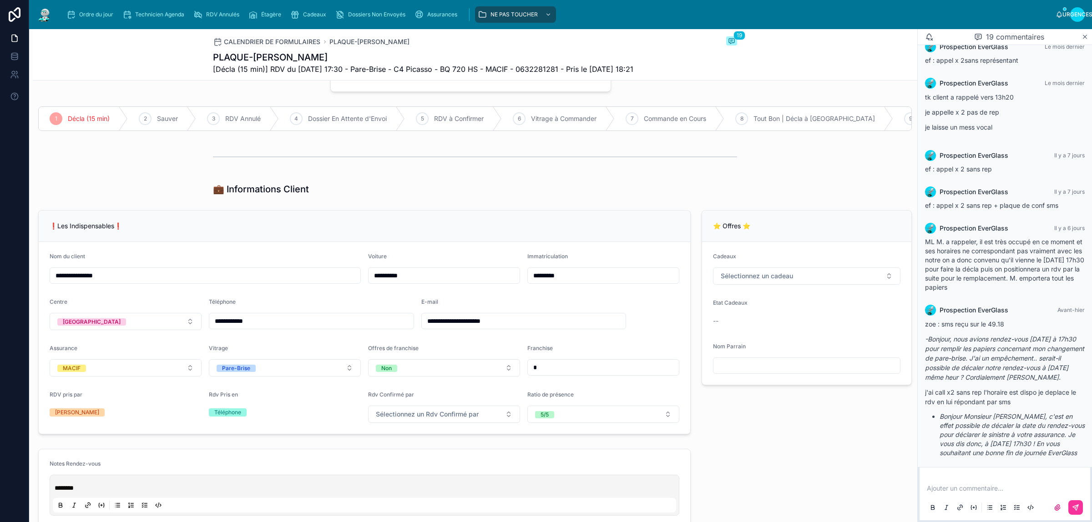
scroll to position [757, 0]
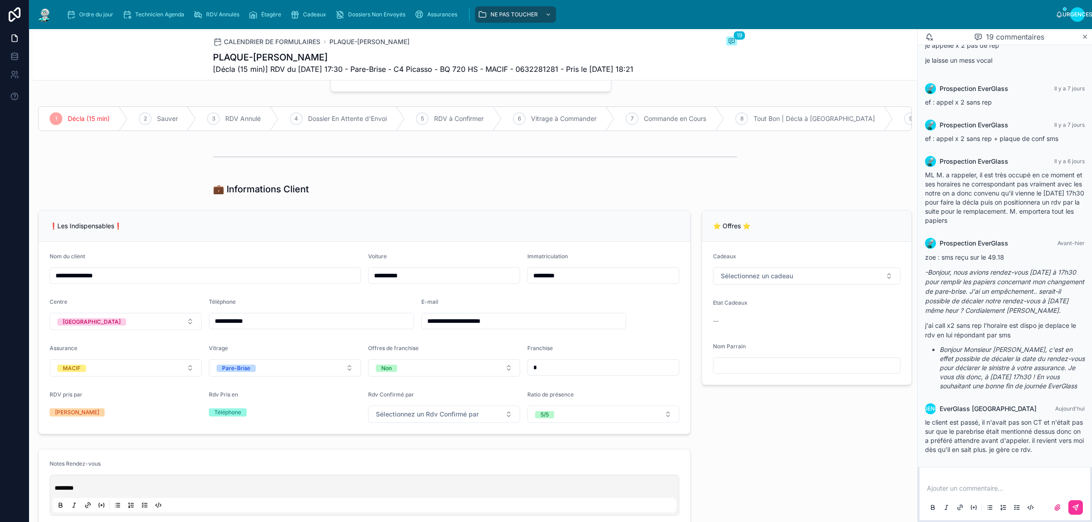
click at [831, 435] on div "⭐ Offres ⭐ Cadeaux Sélectionnez un cadeau Etat Cadeaux -- Nom Parrain" at bounding box center [806, 323] width 221 height 232
click at [161, 170] on div at bounding box center [475, 157] width 884 height 30
drag, startPoint x: 96, startPoint y: 18, endPoint x: 141, endPoint y: 4, distance: 46.9
click at [98, 17] on div "Ordre du jour" at bounding box center [91, 14] width 51 height 15
